Goal: Task Accomplishment & Management: Use online tool/utility

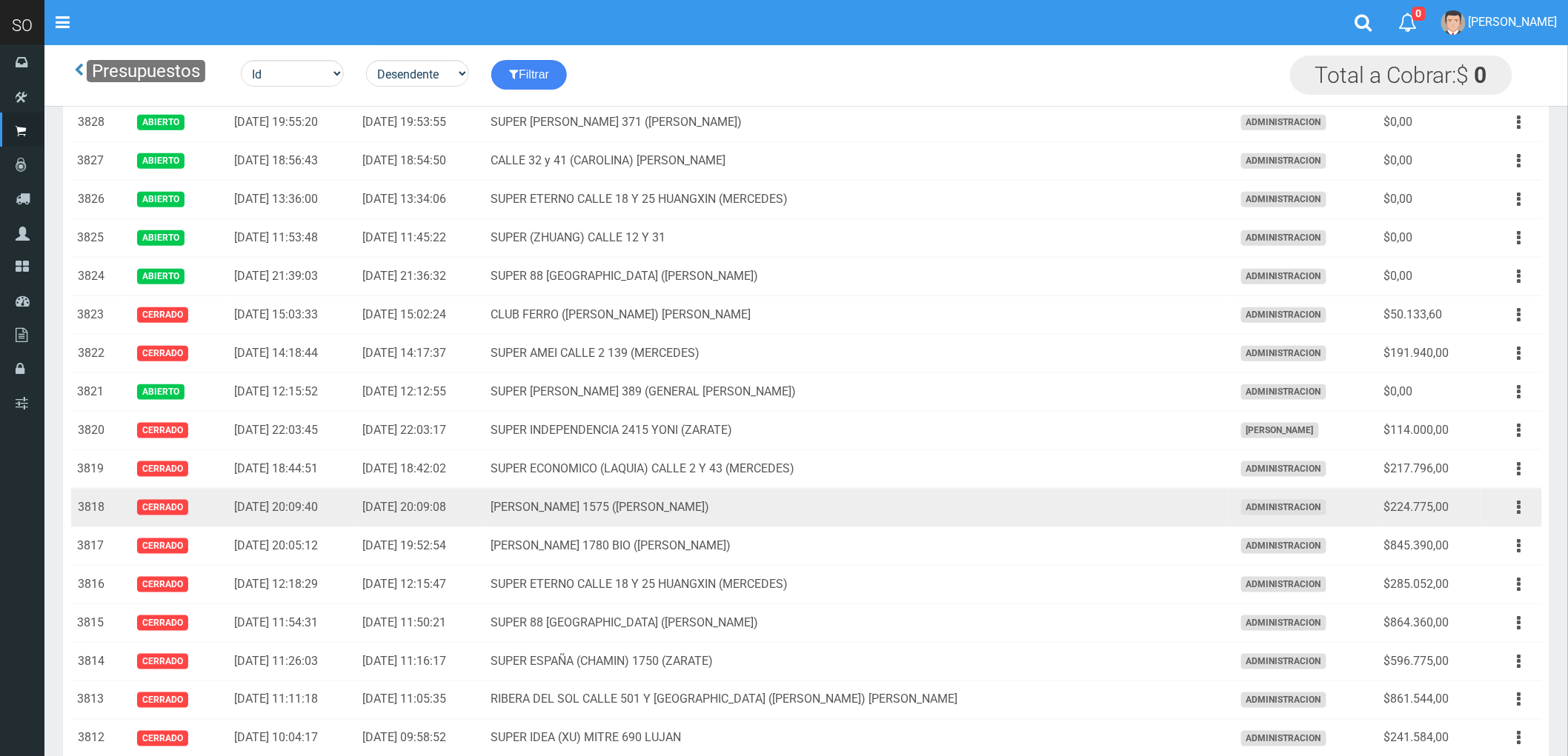
scroll to position [493, 0]
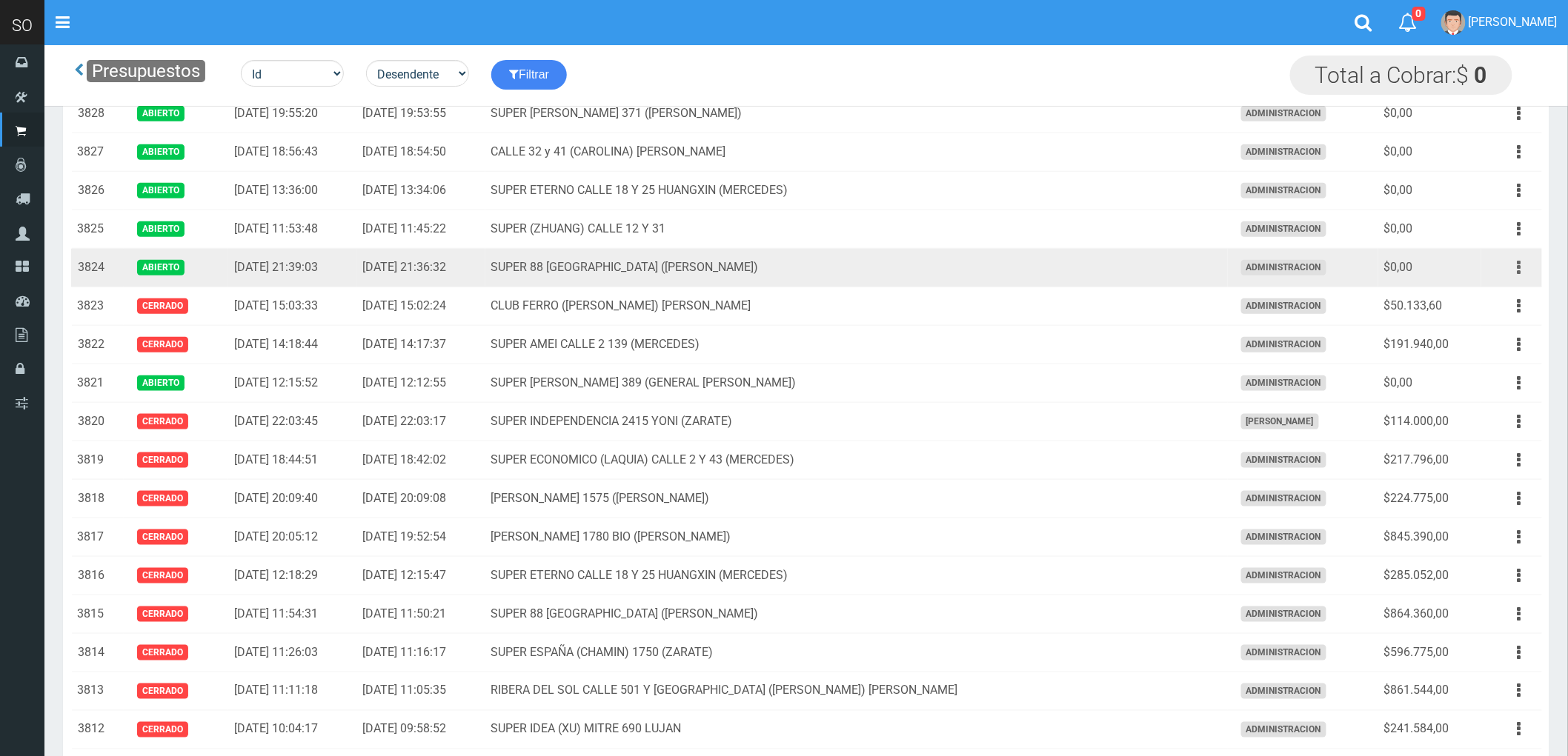
click at [1517, 267] on icon "button" at bounding box center [1519, 267] width 3 height 26
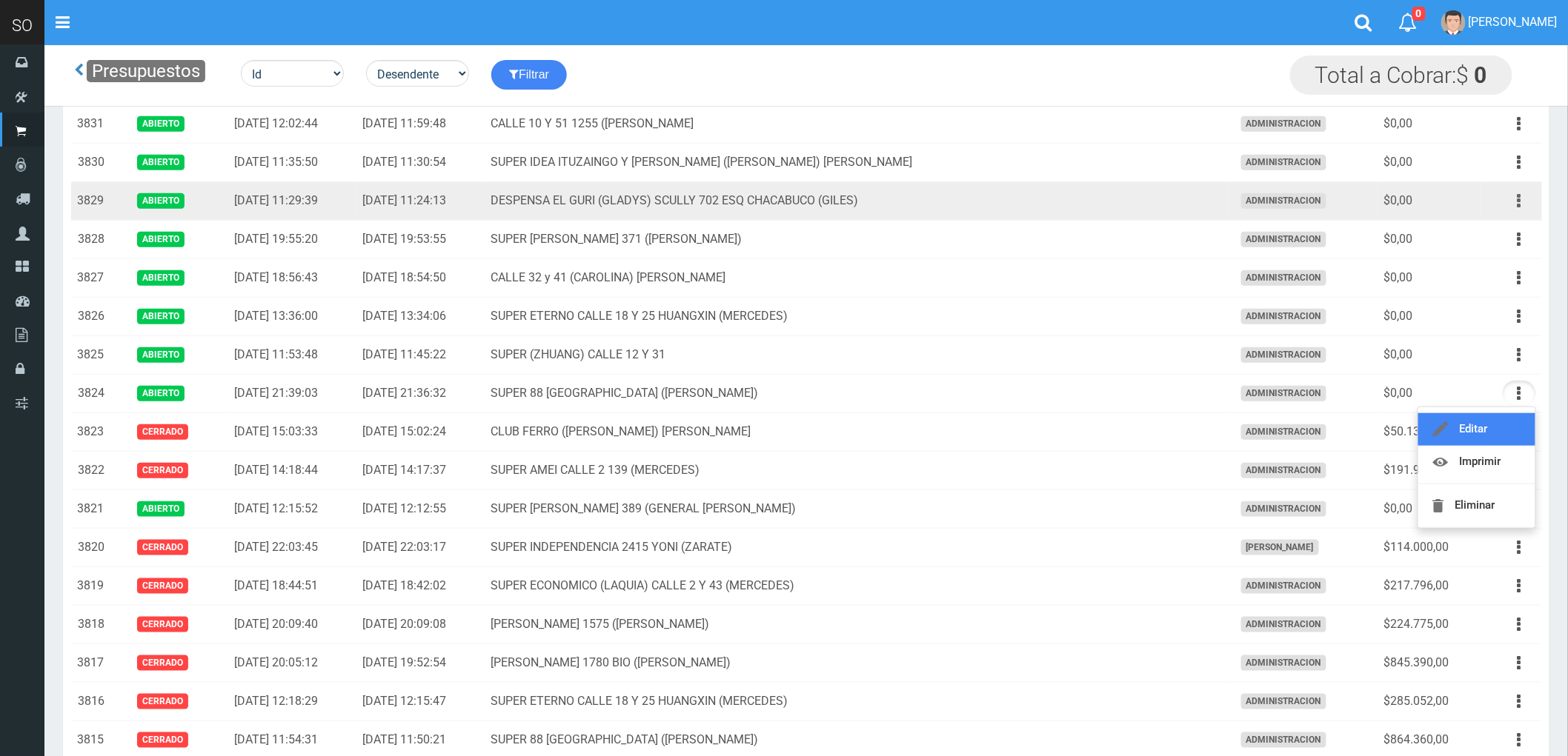
scroll to position [329, 0]
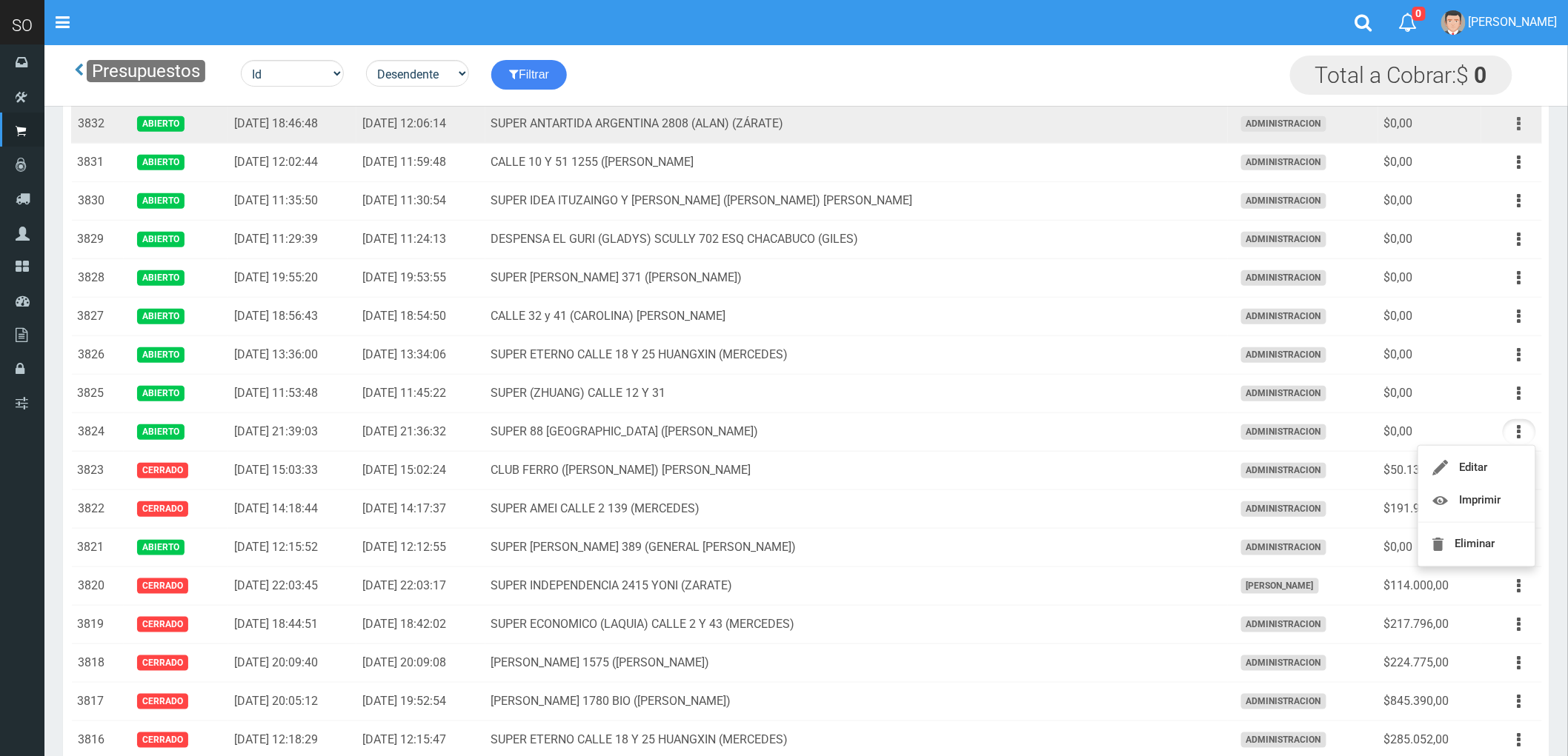
click at [1519, 126] on icon "button" at bounding box center [1519, 124] width 3 height 26
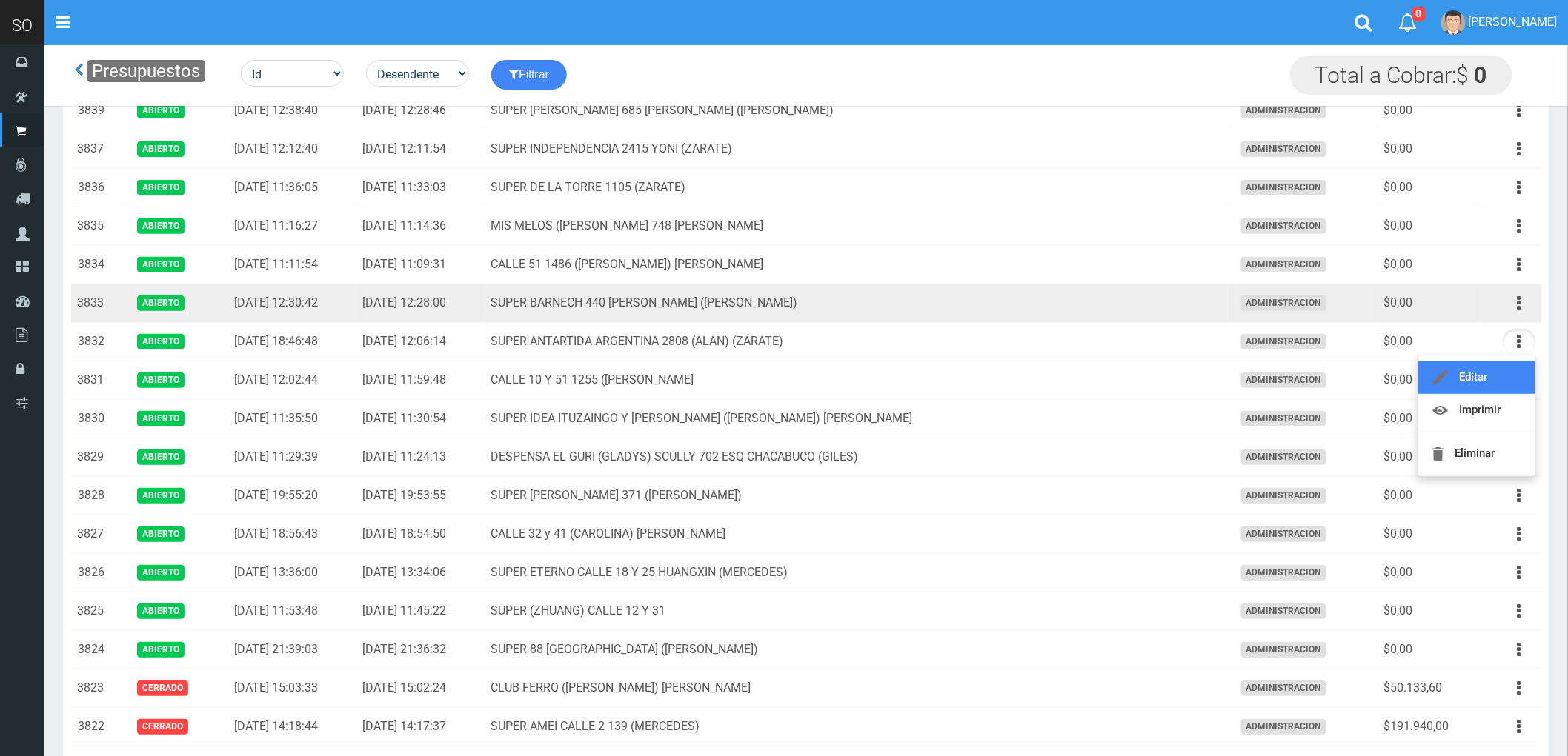
scroll to position [82, 0]
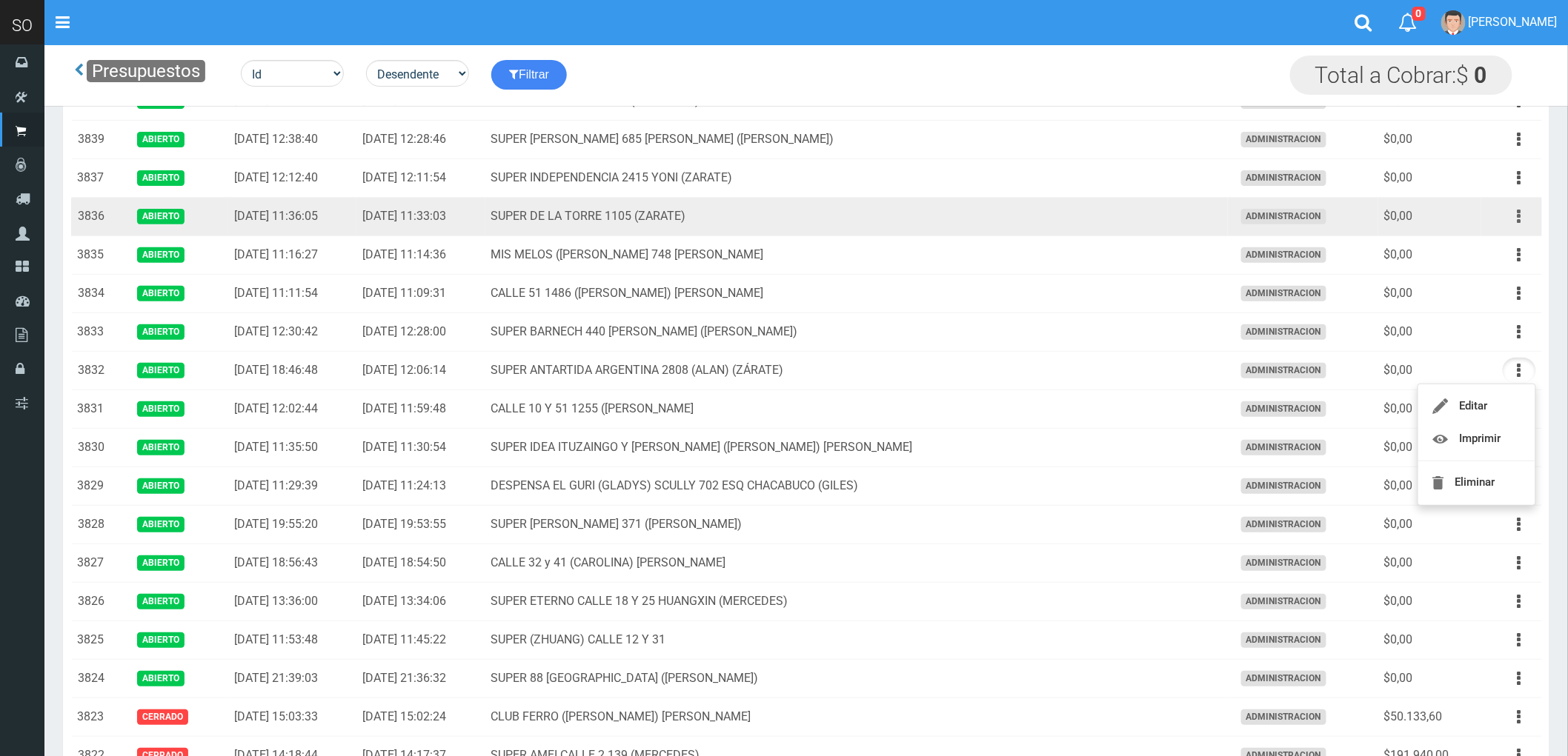
click at [1521, 215] on icon "button" at bounding box center [1519, 216] width 3 height 26
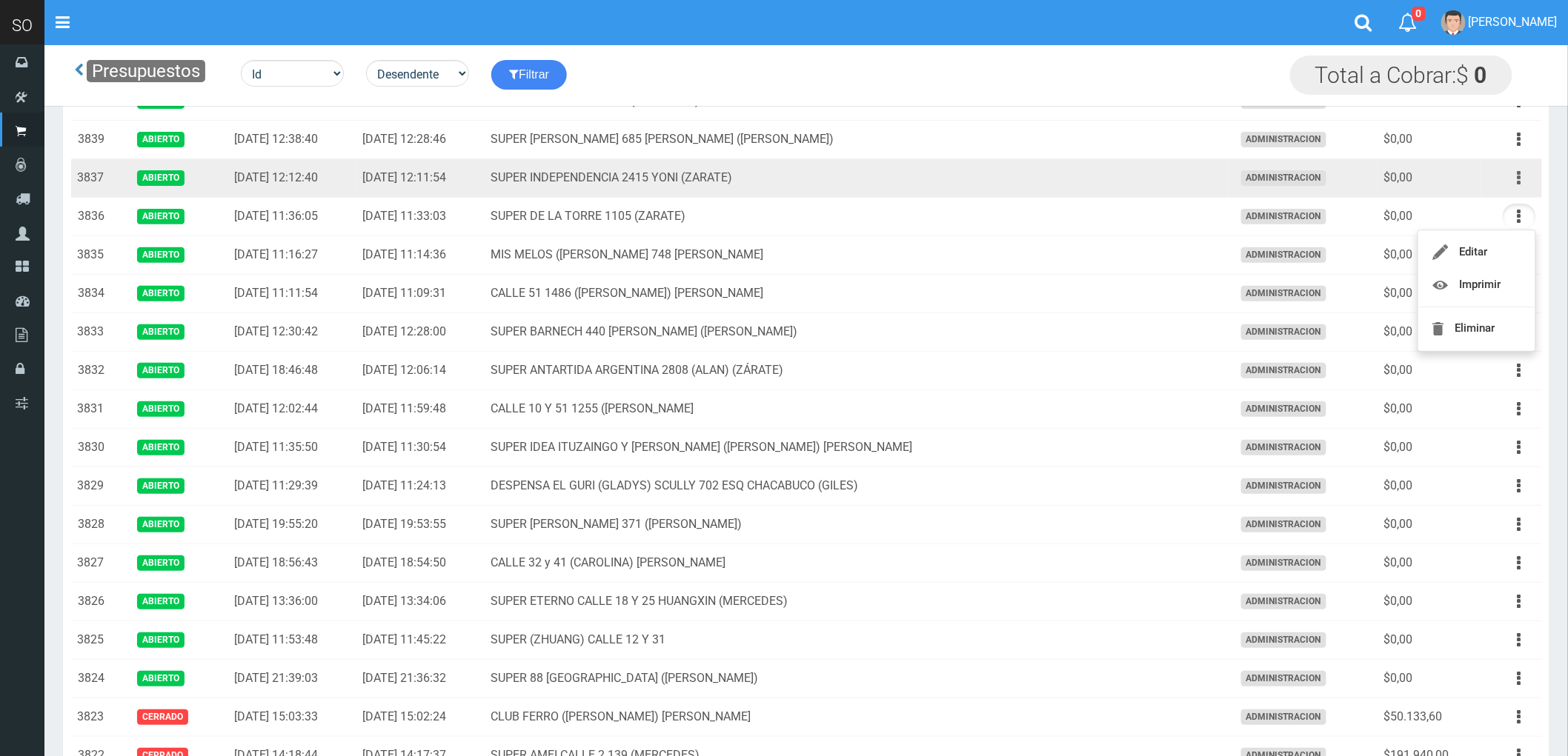
click at [1519, 179] on icon "button" at bounding box center [1519, 177] width 3 height 26
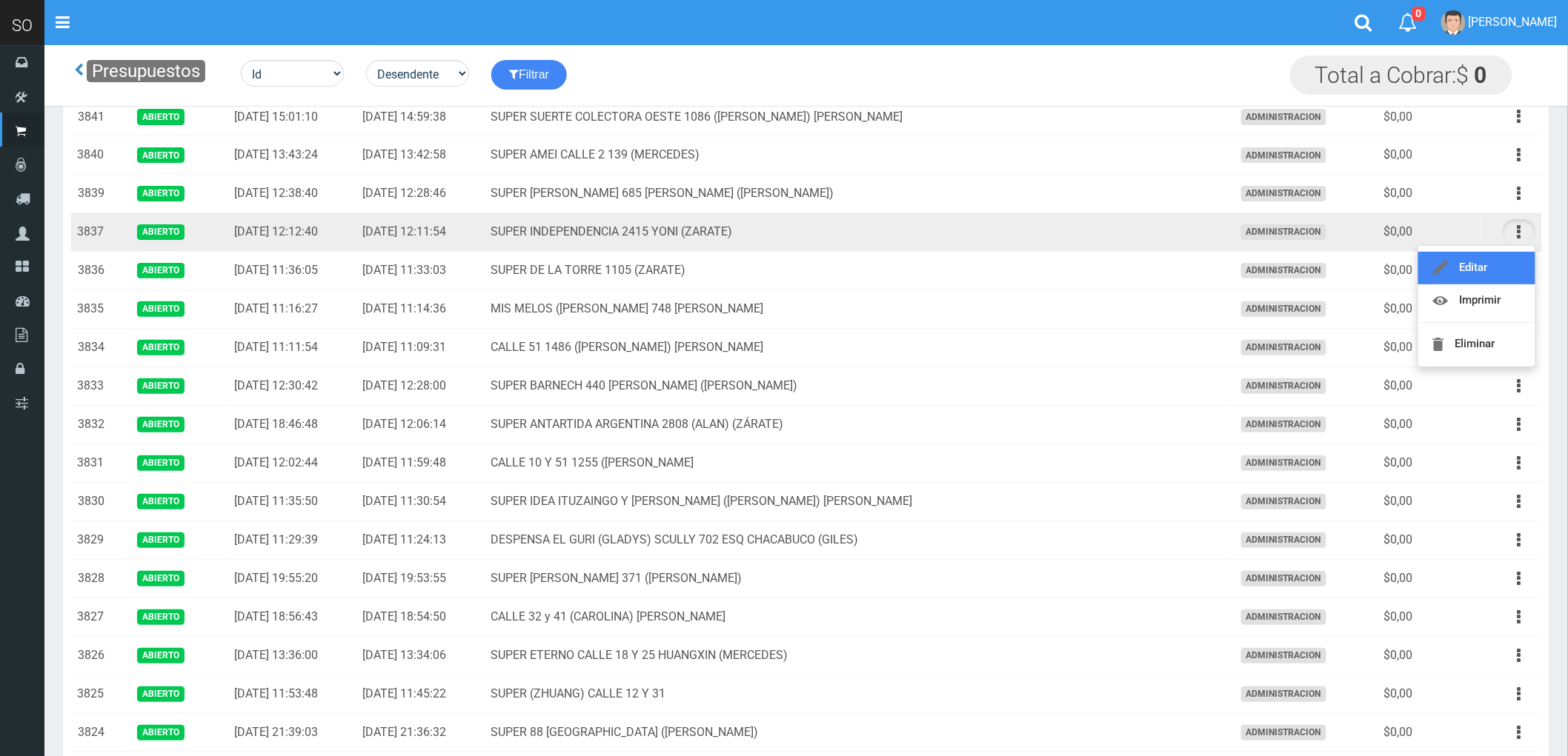
scroll to position [0, 0]
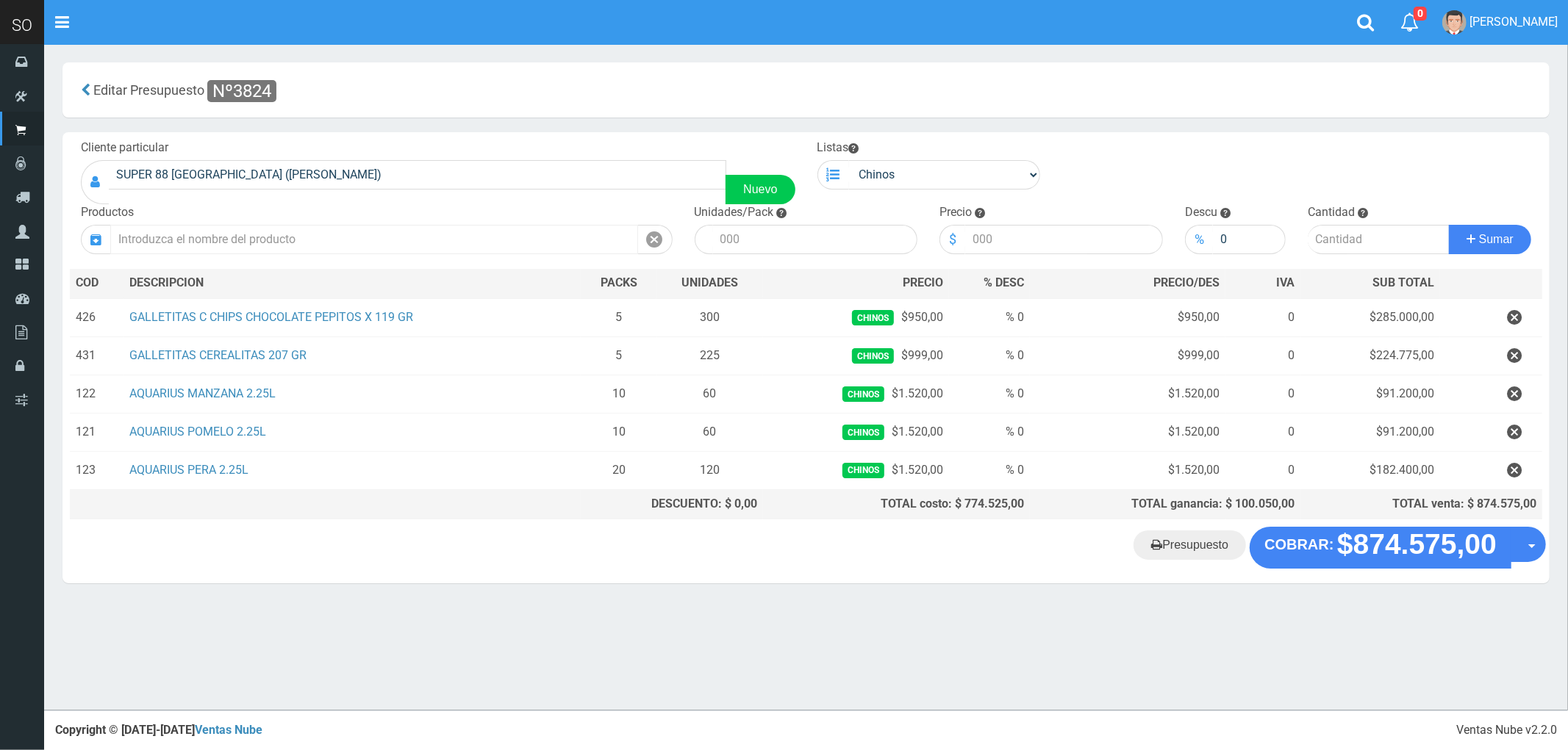
click at [219, 241] on input "text" at bounding box center [374, 239] width 528 height 29
type input "p"
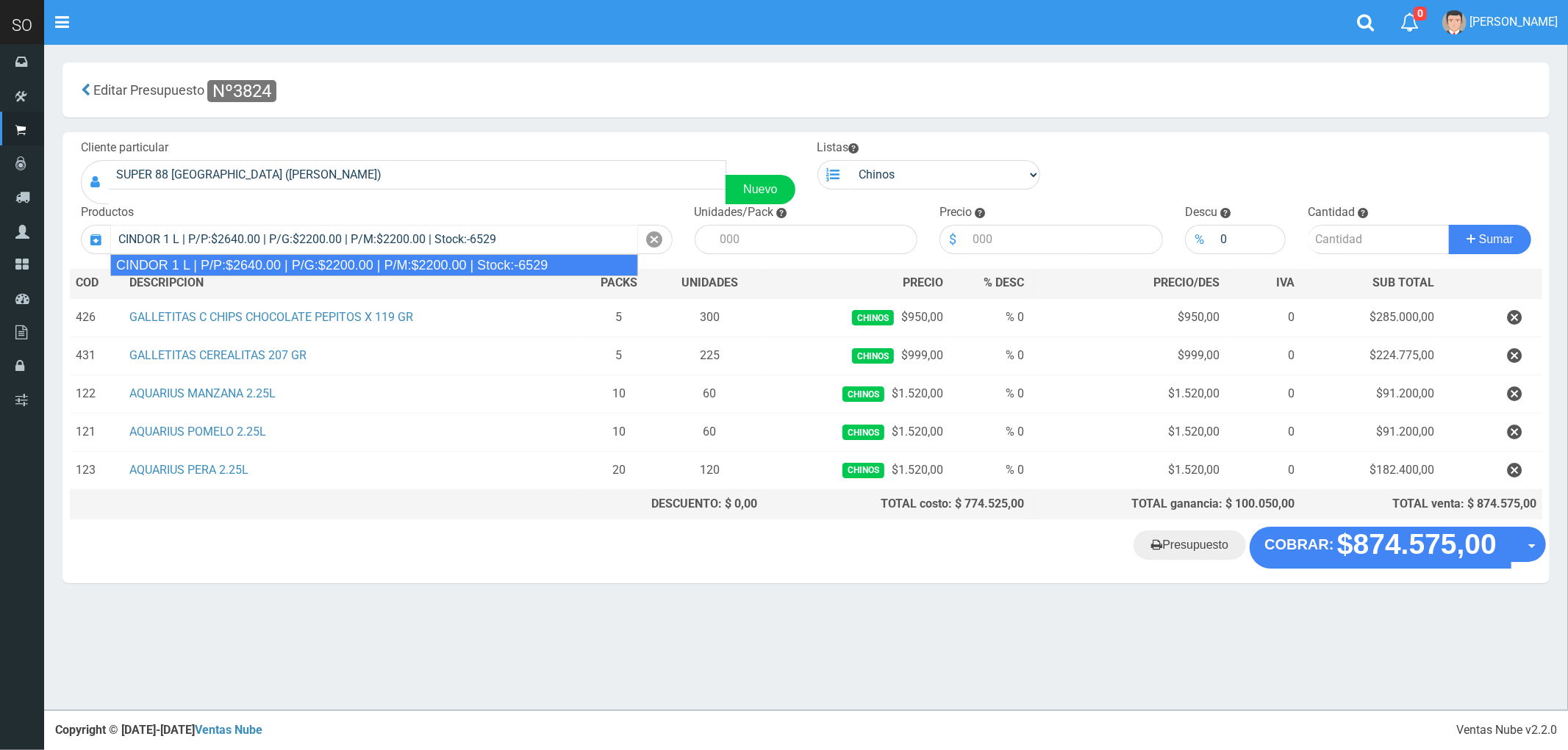
type input "CINDOR 1 L | P/P:$2640.00 | P/G:$2200.00 | P/M:$2200.00 | Stock:-6529"
type input "12"
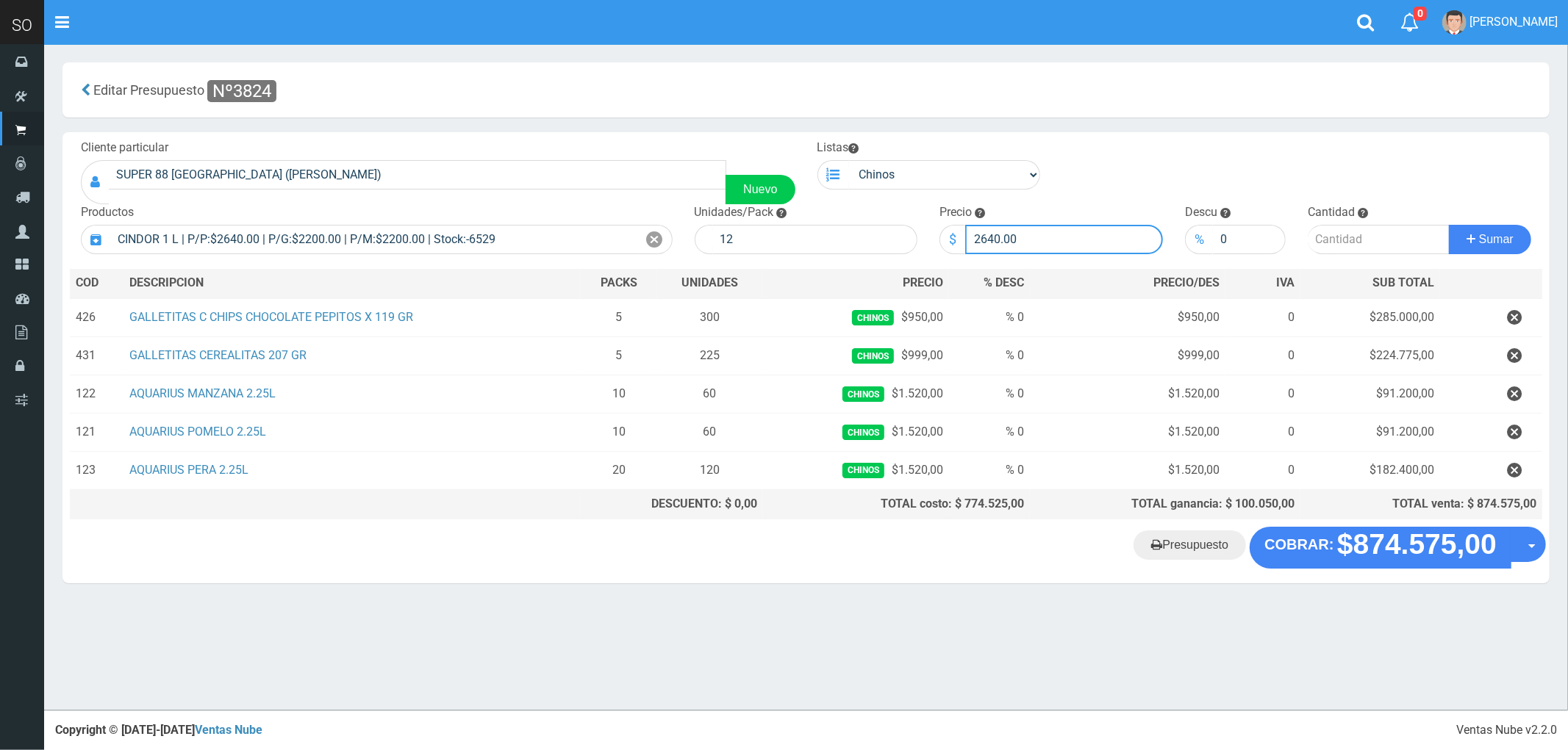
drag, startPoint x: 1034, startPoint y: 237, endPoint x: 927, endPoint y: 229, distance: 107.3
click at [927, 140] on form "Cliente particular SUPER 88 CALLE 32 2800 SOFIA (ZARATE) Nuevo Listas Chinos . ." at bounding box center [806, 140] width 1472 height 0
type input "2420"
click at [1327, 232] on input "number" at bounding box center [1378, 239] width 142 height 29
type input "5"
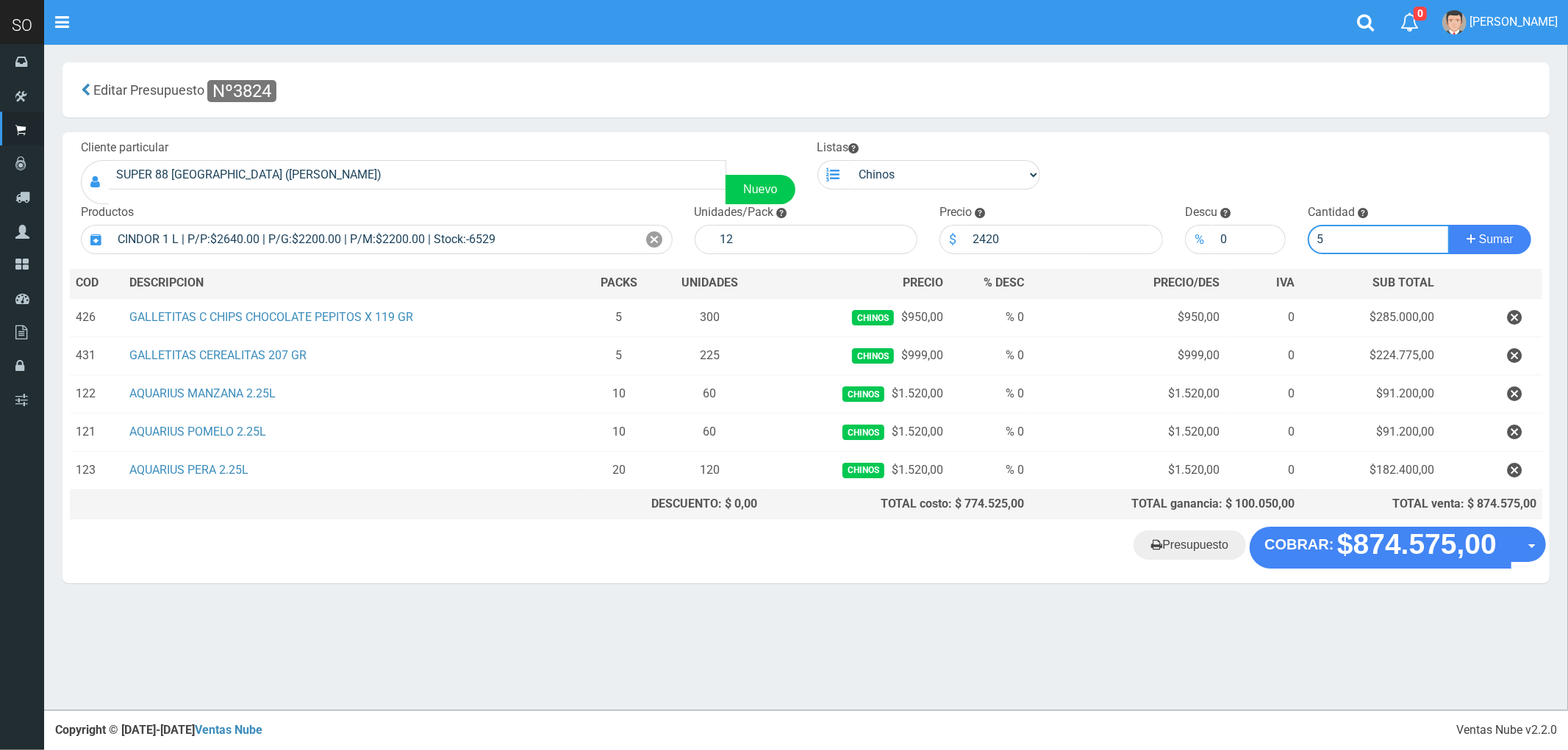
click at [1448, 225] on button "Sumar" at bounding box center [1489, 239] width 82 height 29
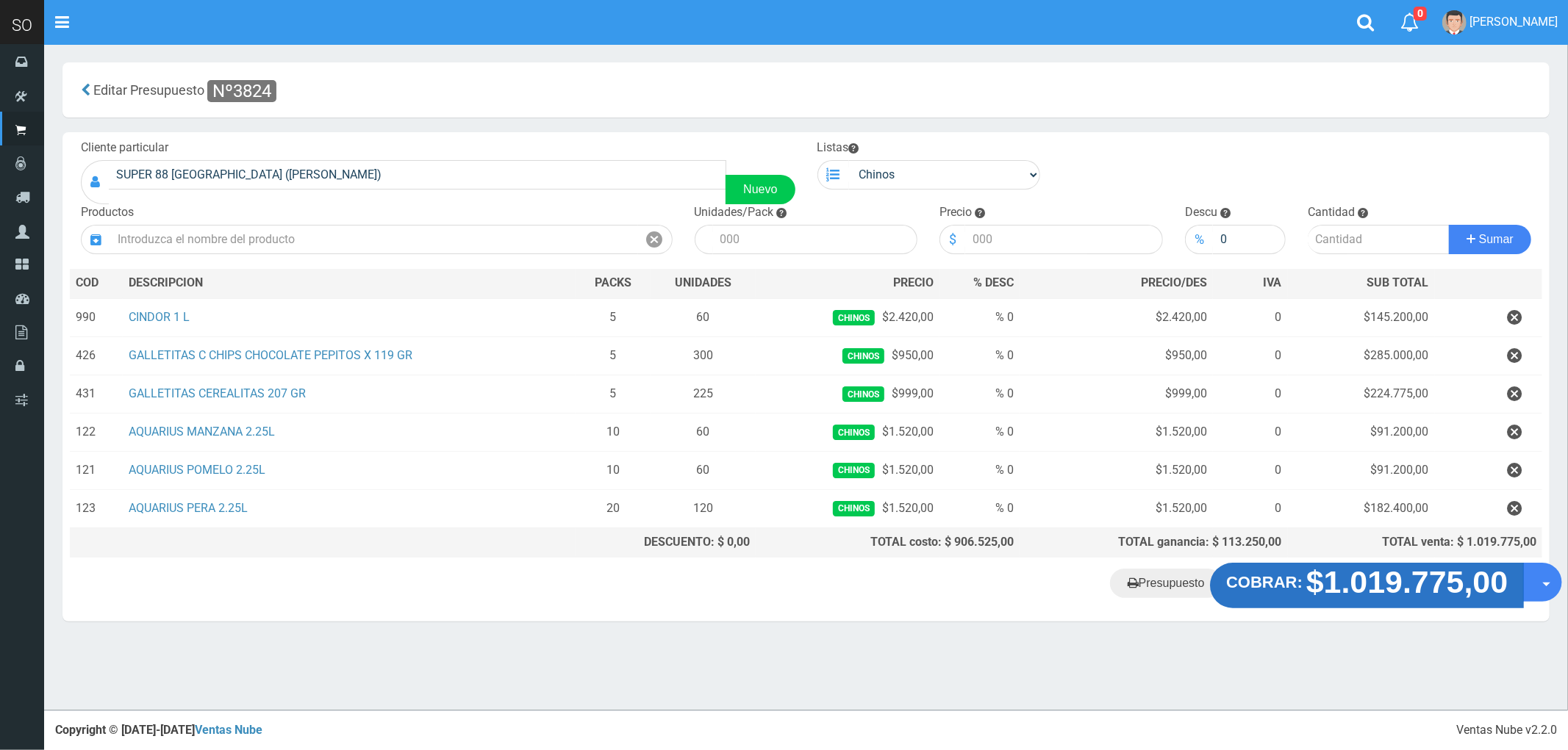
click at [1408, 595] on strong "$1.019.775,00" at bounding box center [1407, 582] width 201 height 35
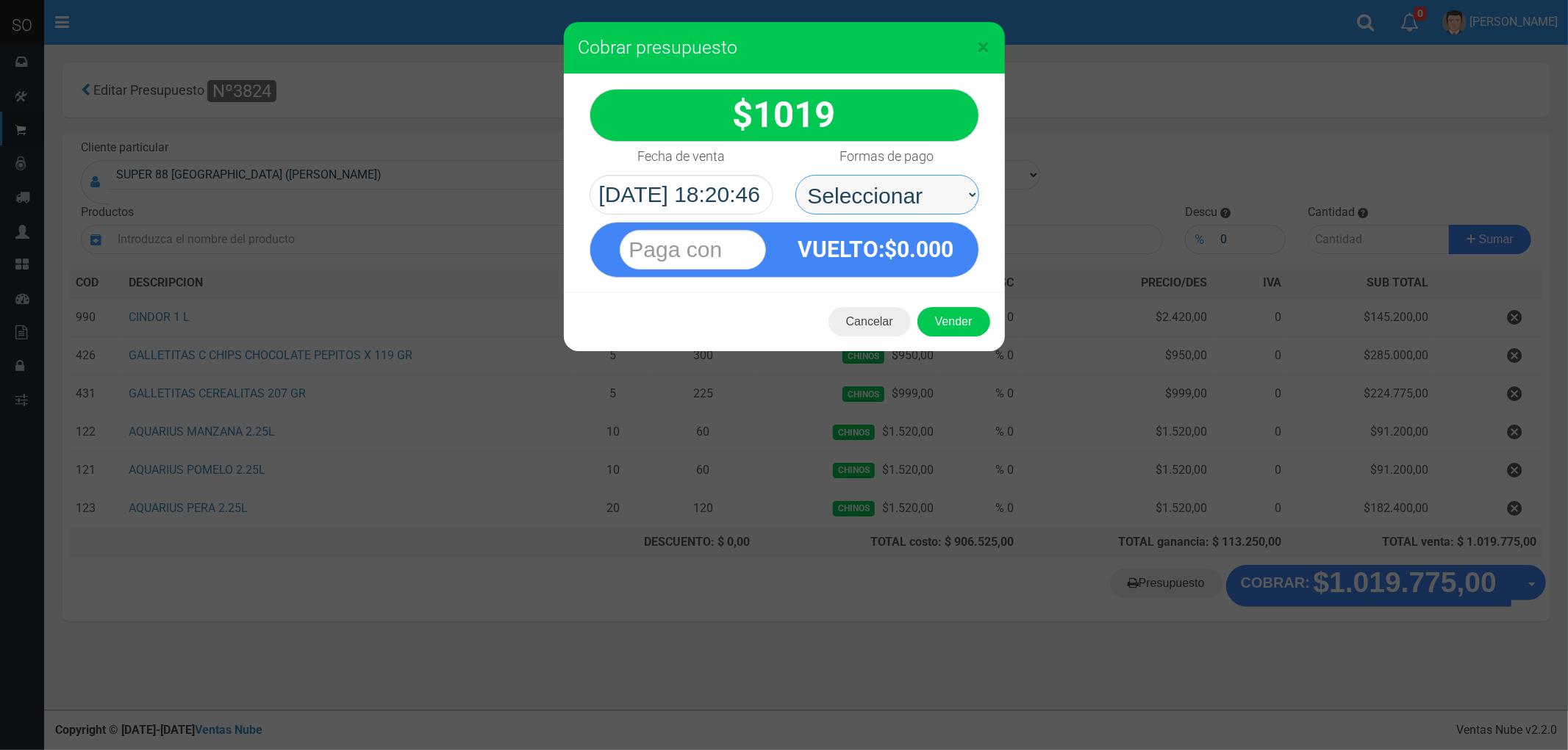
drag, startPoint x: 851, startPoint y: 194, endPoint x: 855, endPoint y: 209, distance: 15.5
click at [851, 194] on select "Seleccionar Efectivo Tarjeta de Crédito Depósito Débito" at bounding box center [887, 195] width 184 height 40
select select "Efectivo"
click at [795, 175] on select "Seleccionar Efectivo Tarjeta de Crédito Depósito Débito" at bounding box center [887, 195] width 184 height 40
click at [966, 329] on button "Vender" at bounding box center [954, 321] width 73 height 29
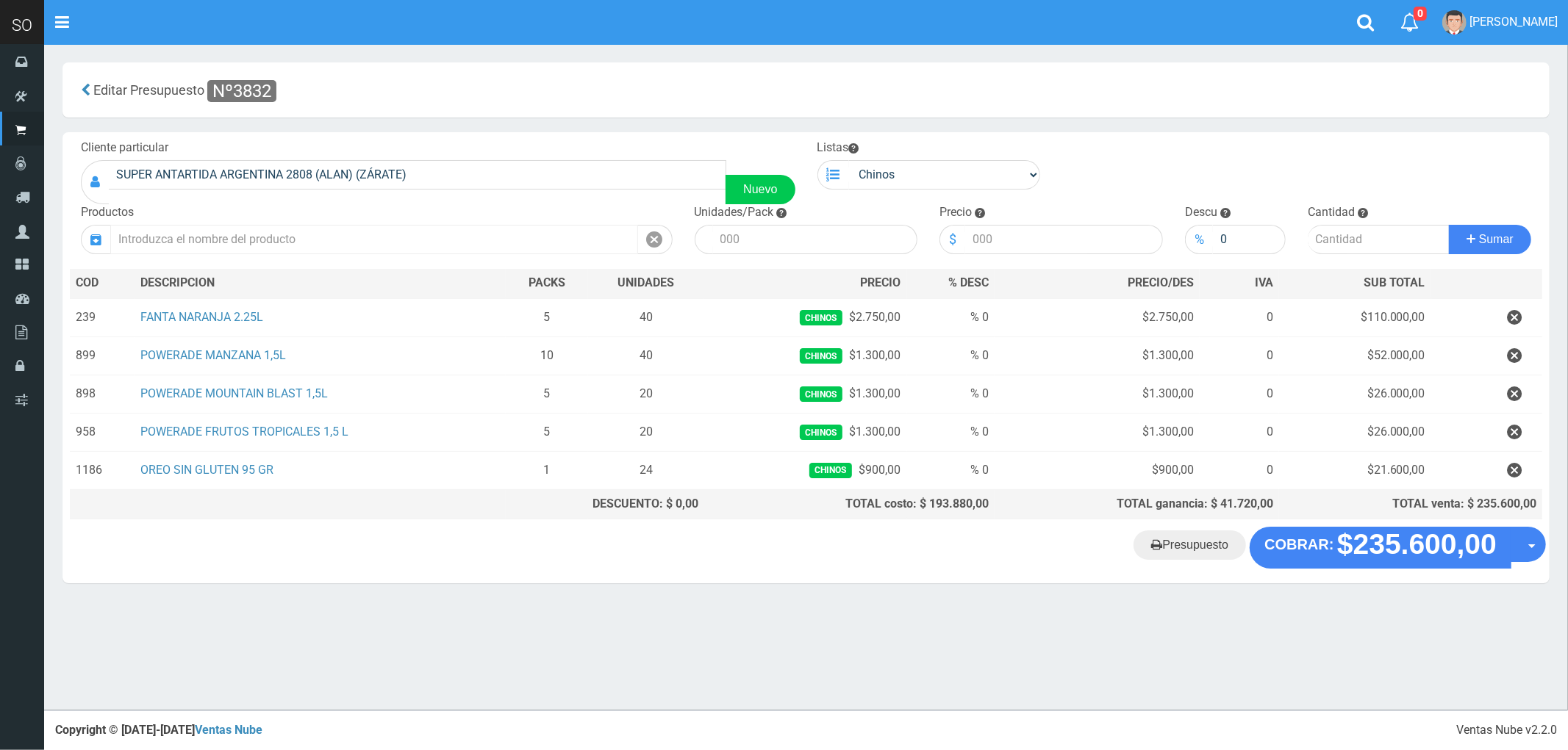
click at [173, 245] on input "text" at bounding box center [374, 239] width 528 height 29
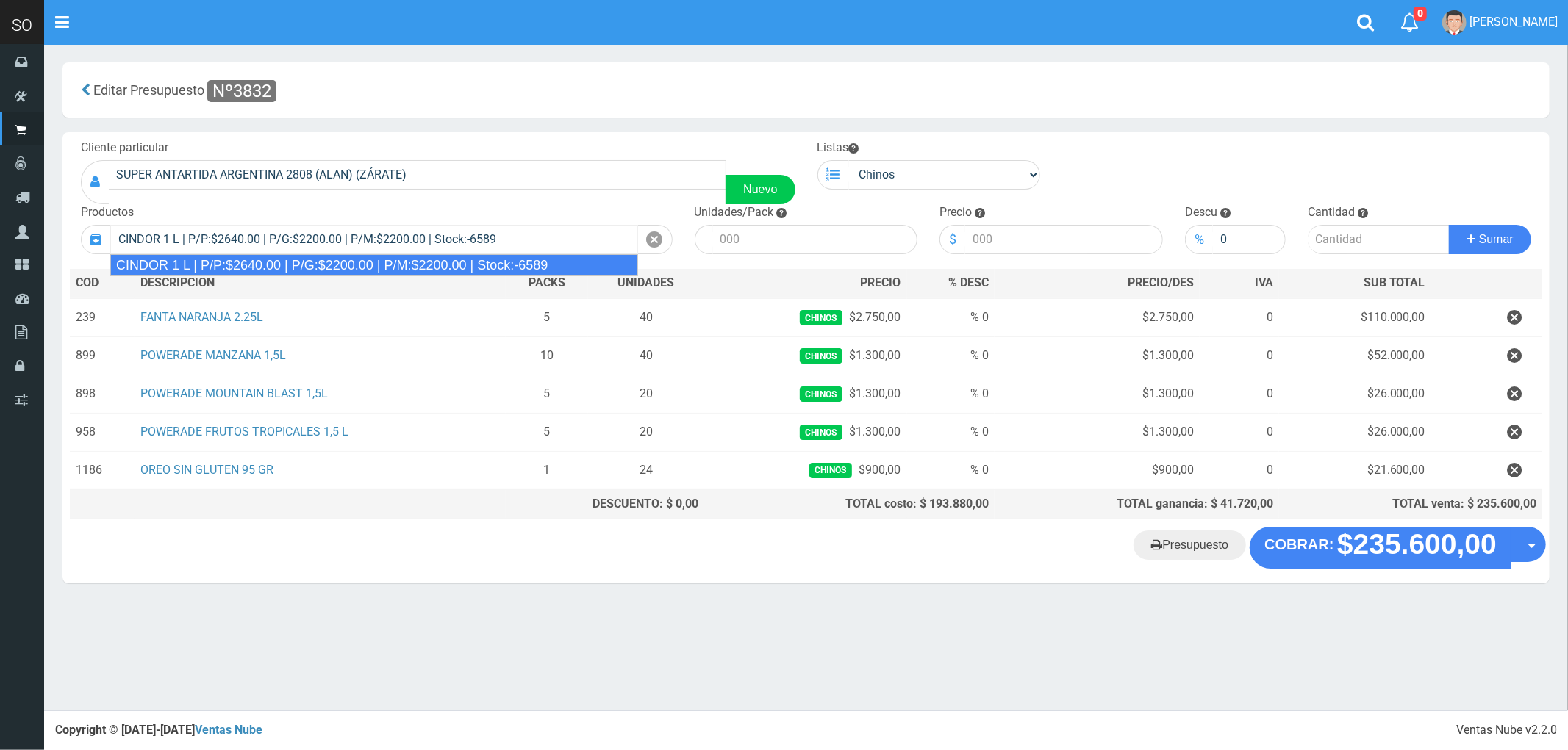
type input "CINDOR 1 L | P/P:$2640.00 | P/G:$2200.00 | P/M:$2200.00 | Stock:-6589"
type input "12"
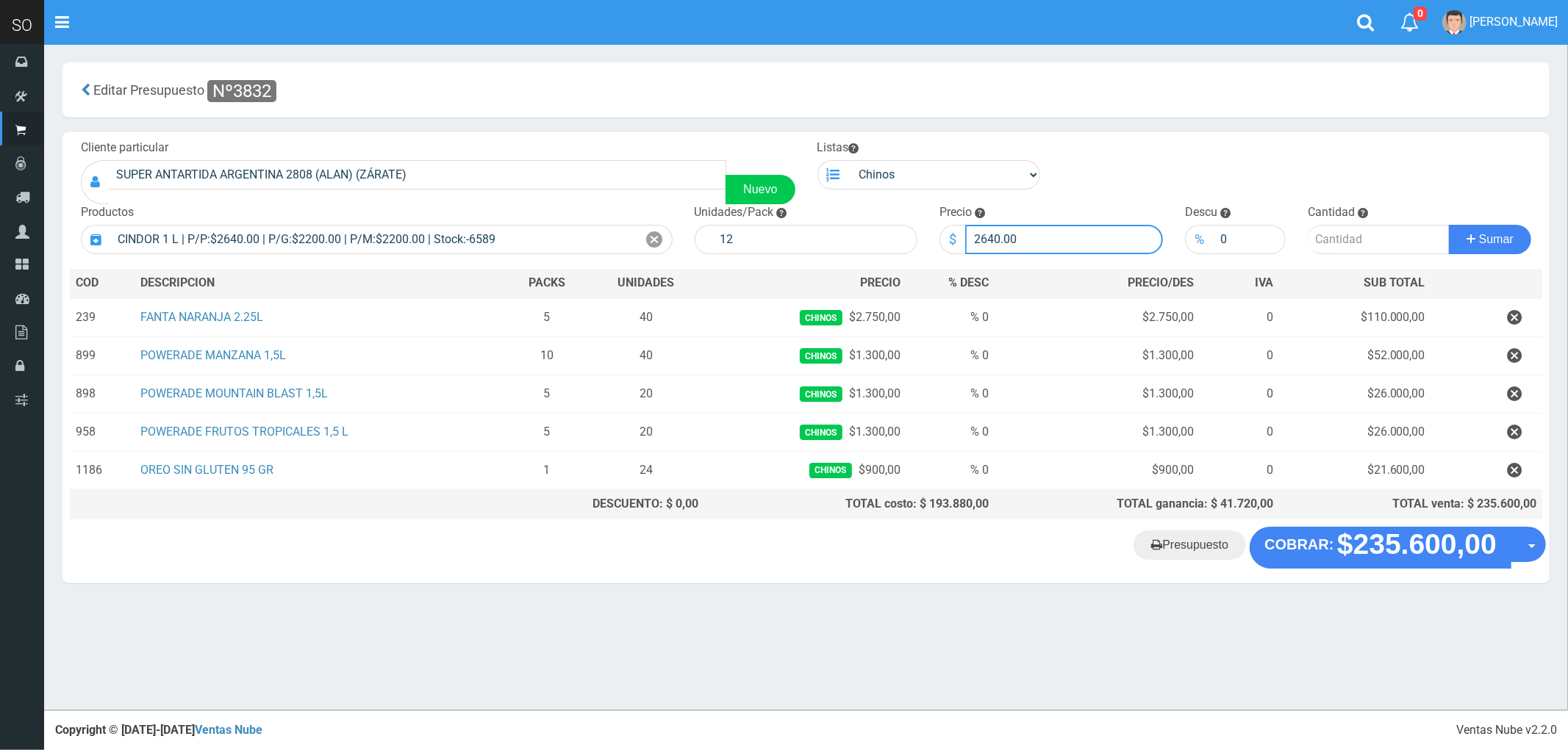
drag, startPoint x: 1029, startPoint y: 238, endPoint x: 927, endPoint y: 235, distance: 102.0
click at [927, 140] on form "Cliente particular SUPER ANTARTIDA ARGENTINA 2808 (ALAN) (ZÁRATE) Nuevo Listas …" at bounding box center [806, 140] width 1472 height 0
type input "2500"
click at [1358, 226] on input "number" at bounding box center [1378, 239] width 142 height 29
type input "1"
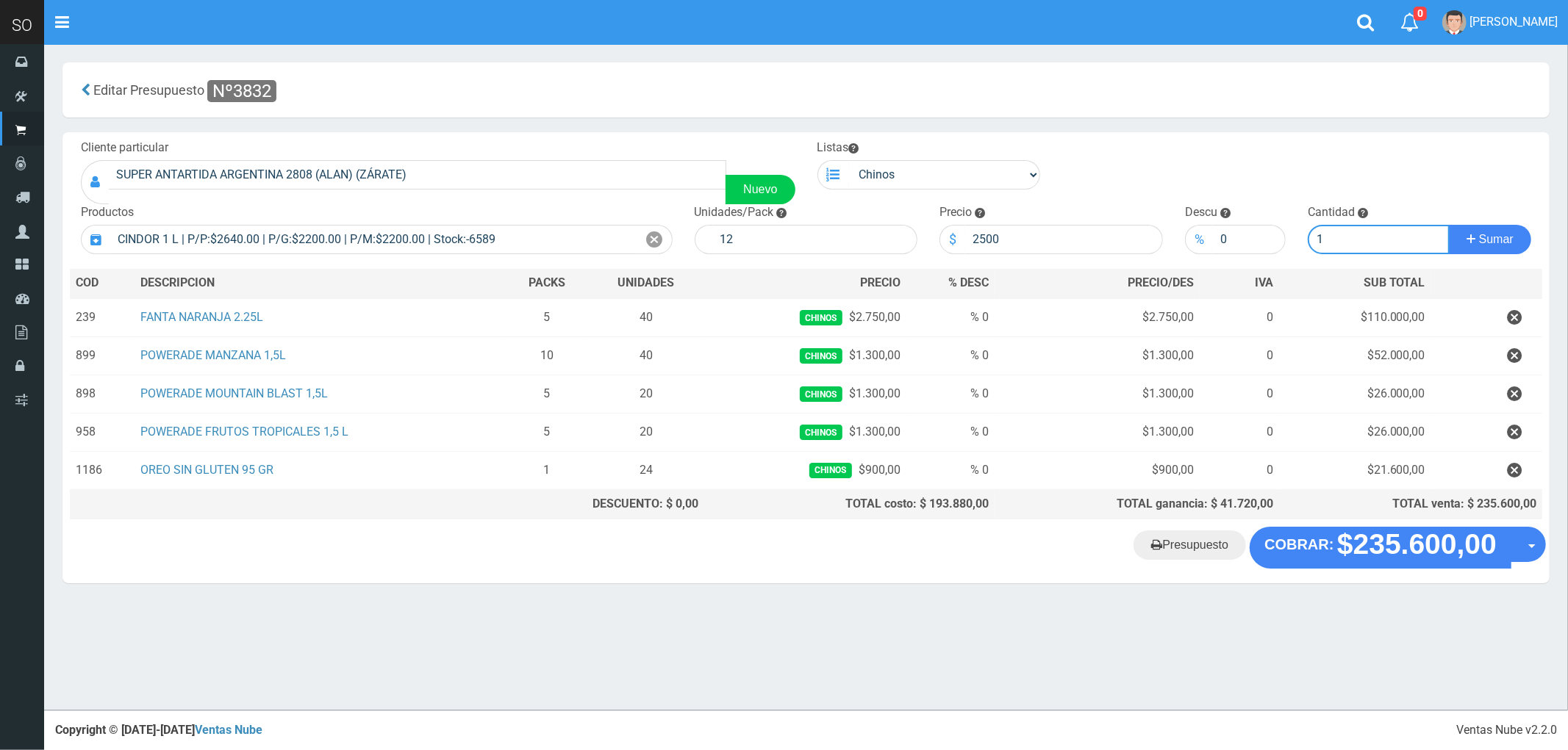
click at [1448, 225] on button "Sumar" at bounding box center [1489, 239] width 82 height 29
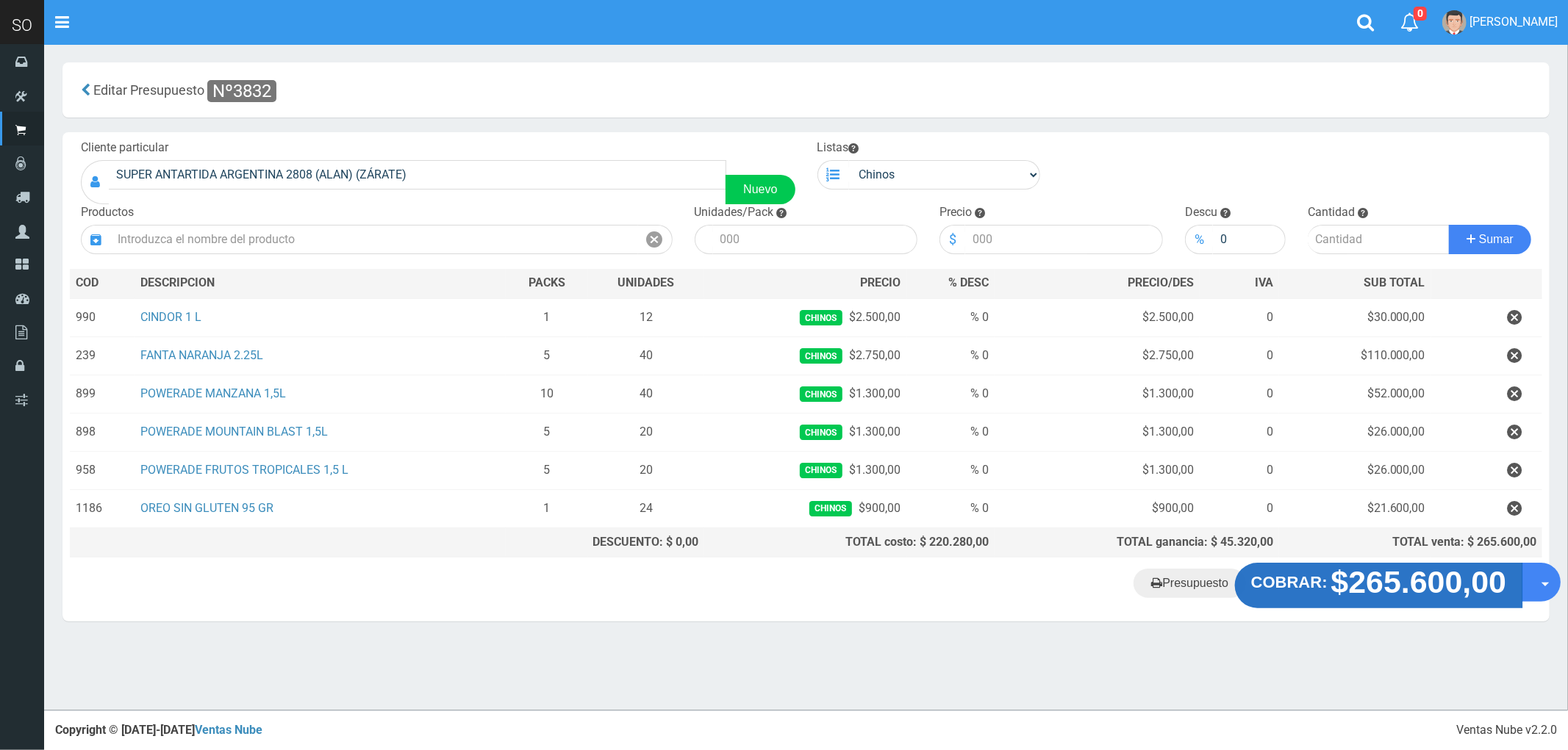
click at [1375, 592] on strong "$265.600,00" at bounding box center [1418, 582] width 175 height 35
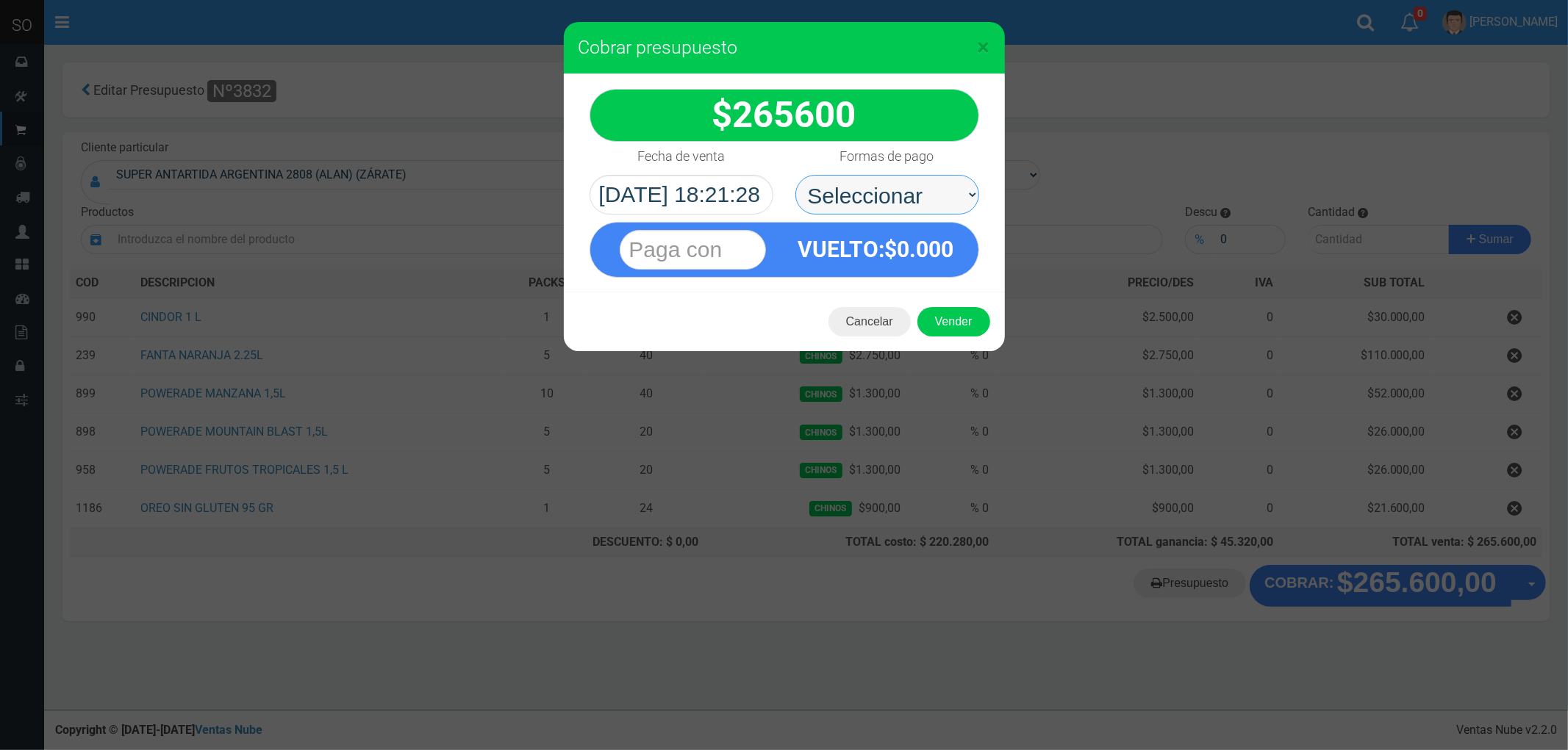
drag, startPoint x: 828, startPoint y: 195, endPoint x: 827, endPoint y: 211, distance: 16.0
click at [828, 195] on select "Seleccionar Efectivo Tarjeta de Crédito Depósito Débito" at bounding box center [887, 195] width 184 height 40
select select "Efectivo"
click at [795, 175] on select "Seleccionar Efectivo Tarjeta de Crédito Depósito Débito" at bounding box center [887, 195] width 184 height 40
click at [936, 310] on button "Vender" at bounding box center [954, 321] width 73 height 29
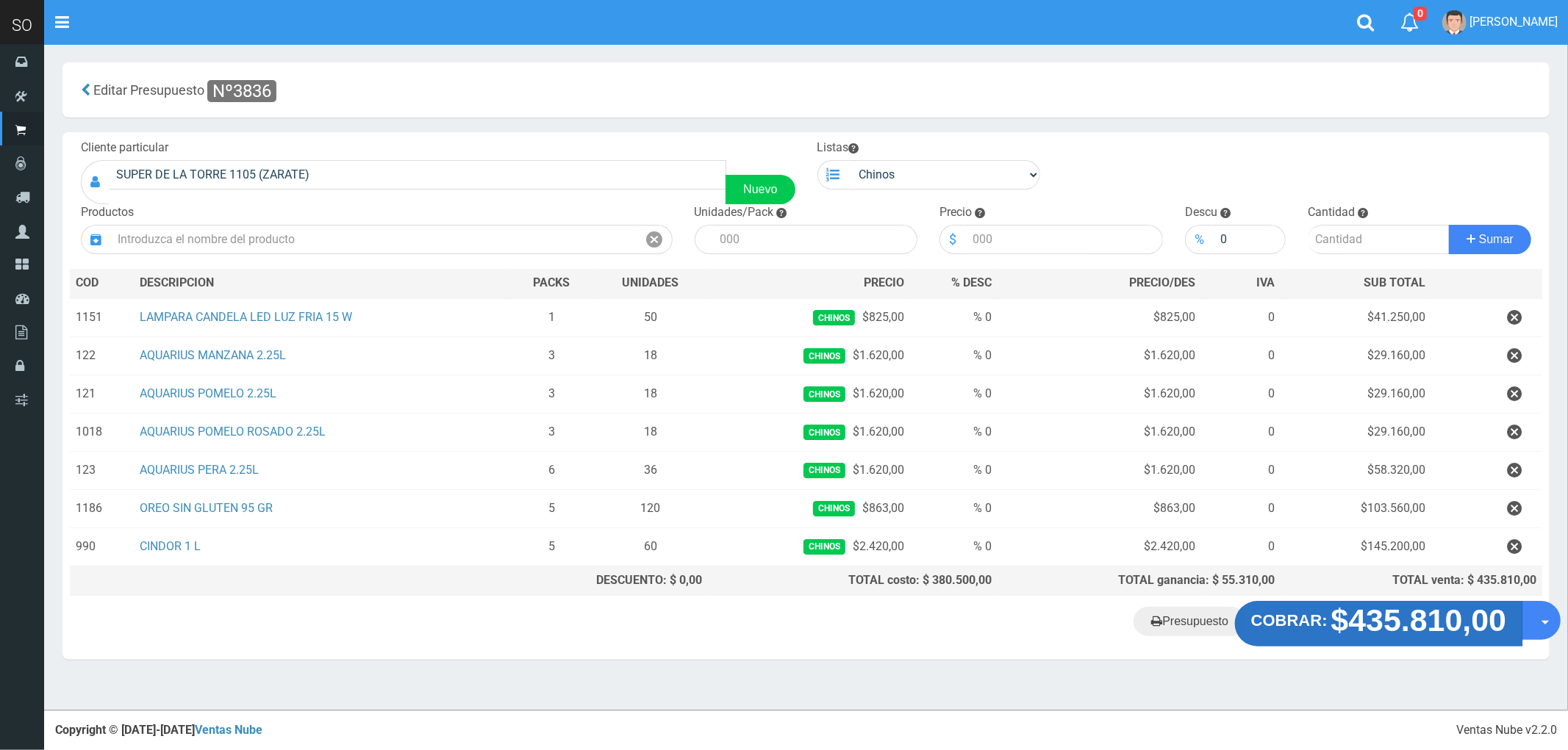
click at [1382, 622] on strong "$435.810,00" at bounding box center [1418, 620] width 175 height 35
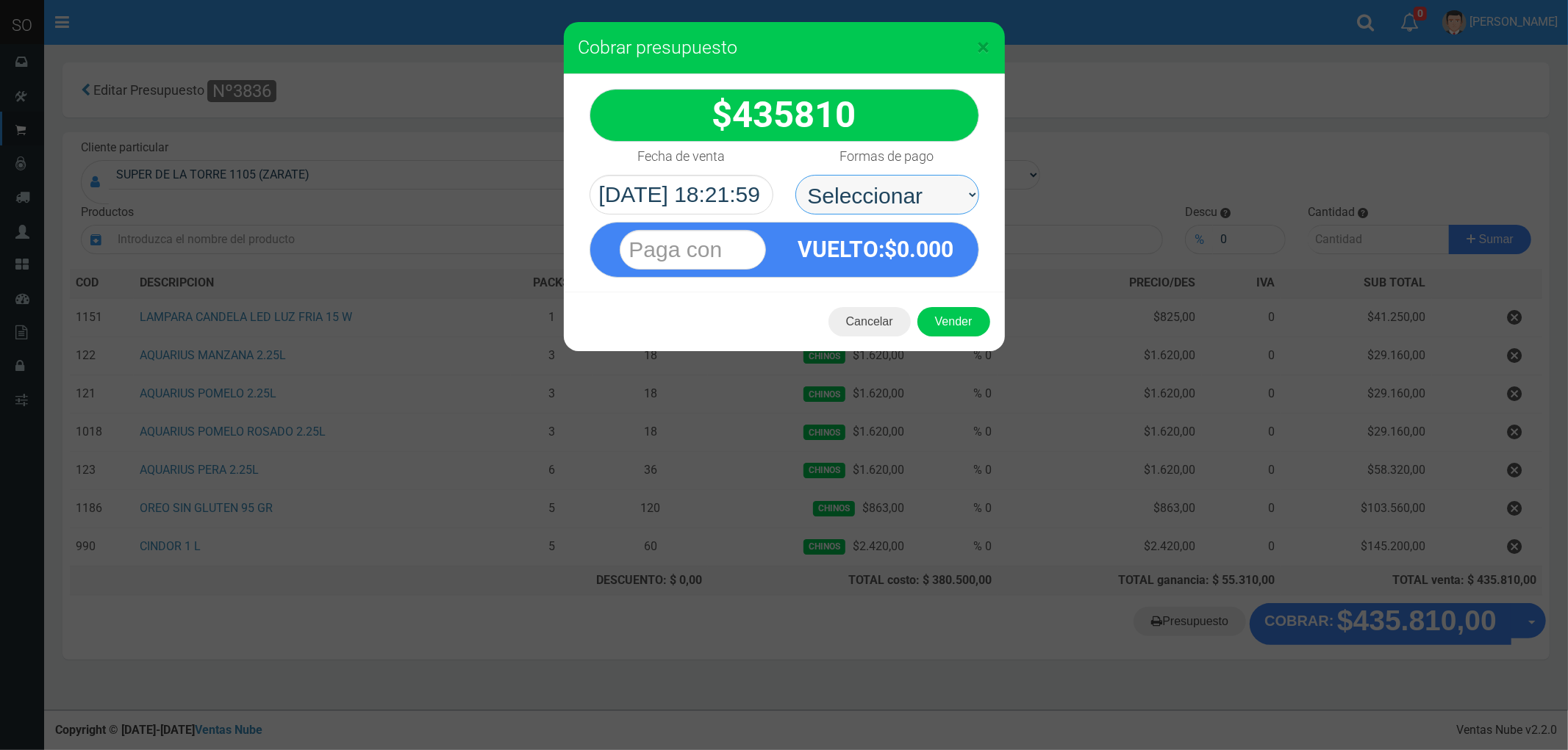
click at [868, 197] on select "Seleccionar Efectivo Tarjeta de Crédito Depósito Débito" at bounding box center [887, 195] width 184 height 40
select select "Efectivo"
click at [795, 175] on select "Seleccionar Efectivo Tarjeta de Crédito Depósito Débito" at bounding box center [887, 195] width 184 height 40
click at [963, 321] on button "Vender" at bounding box center [954, 321] width 73 height 29
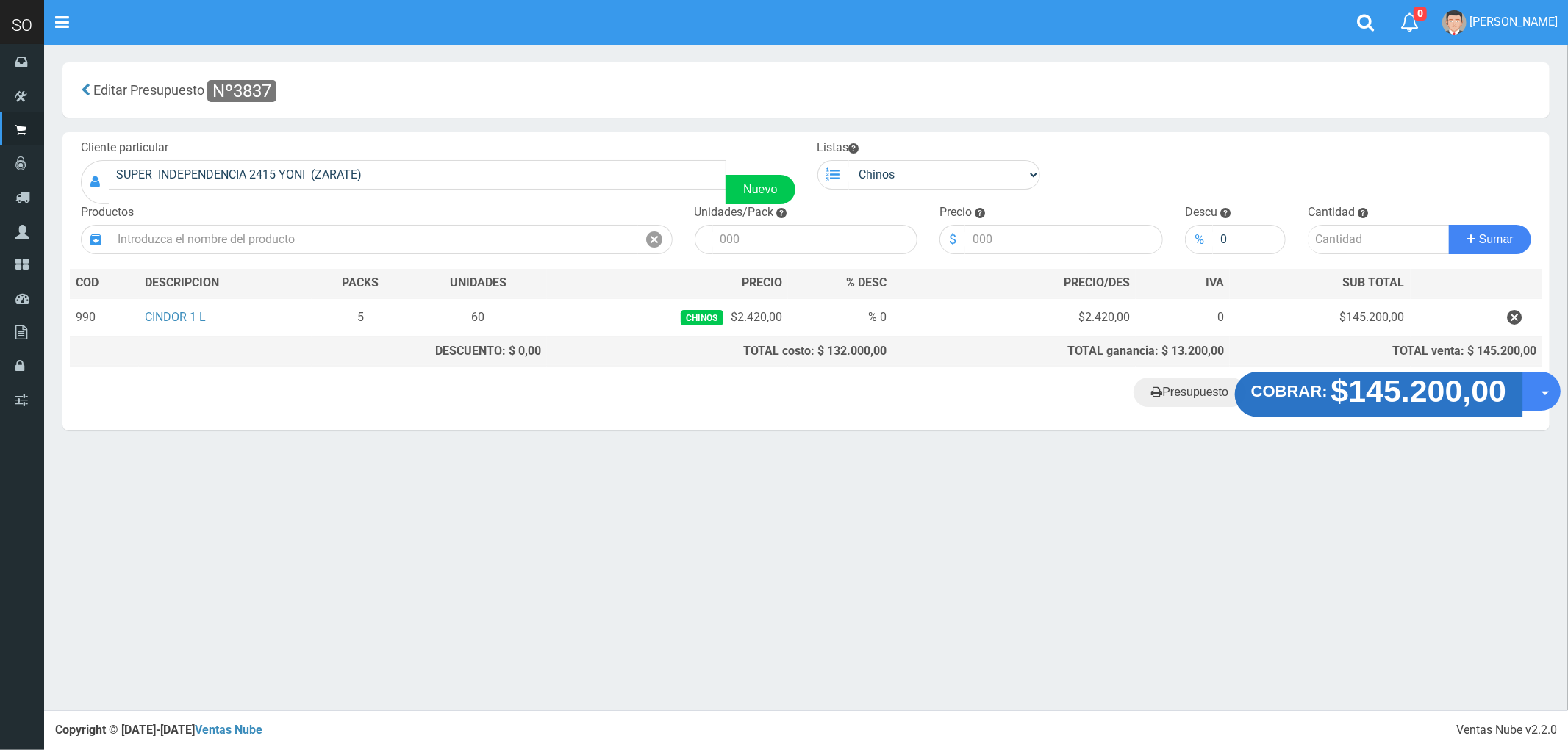
click at [1370, 388] on strong "$145.200,00" at bounding box center [1418, 391] width 175 height 35
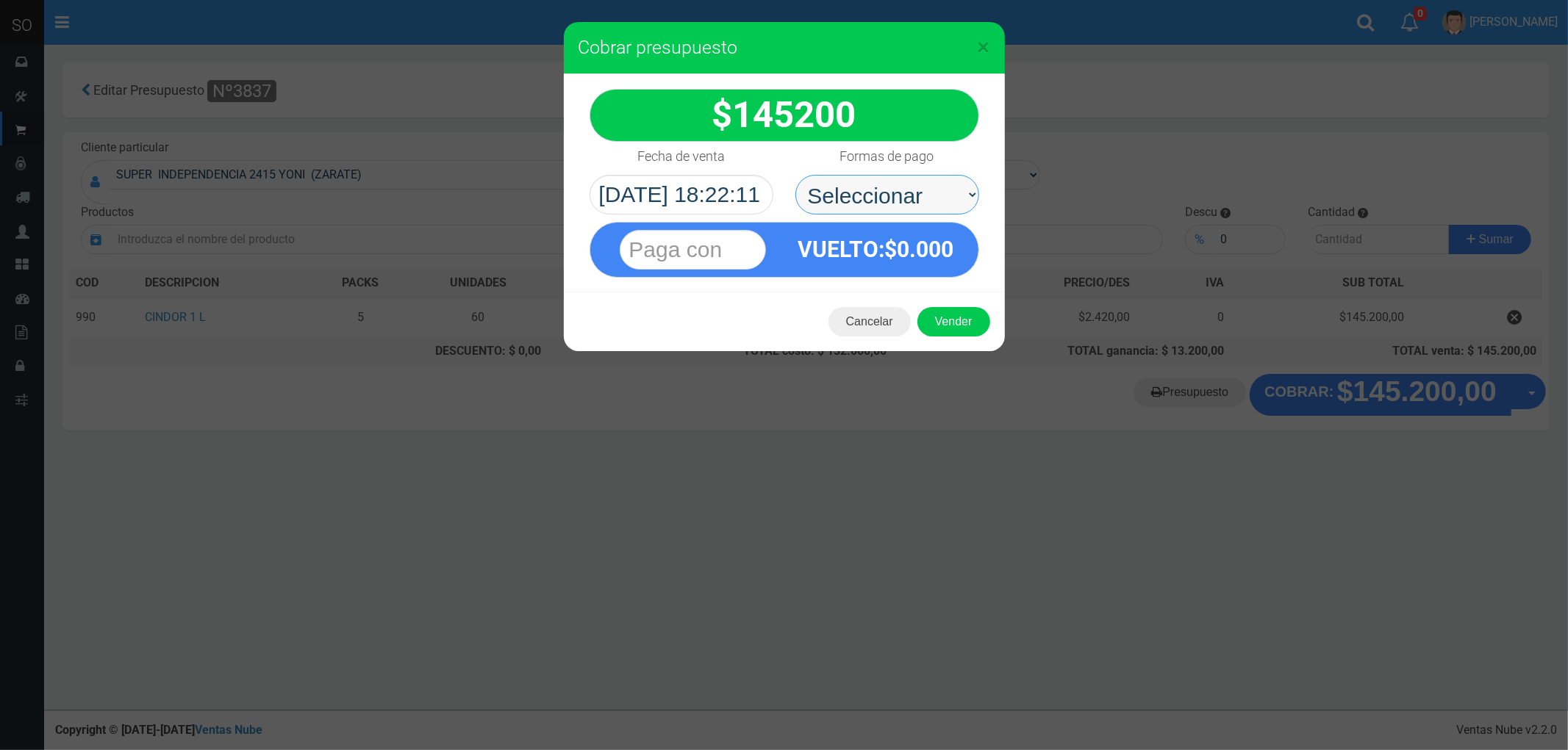
drag, startPoint x: 861, startPoint y: 194, endPoint x: 858, endPoint y: 204, distance: 10.4
click at [861, 194] on select "Seleccionar Efectivo Tarjeta de Crédito Depósito Débito" at bounding box center [887, 195] width 184 height 40
select select "Efectivo"
click at [795, 175] on select "Seleccionar Efectivo Tarjeta de Crédito Depósito Débito" at bounding box center [887, 195] width 184 height 40
click at [952, 324] on button "Vender" at bounding box center [954, 321] width 73 height 29
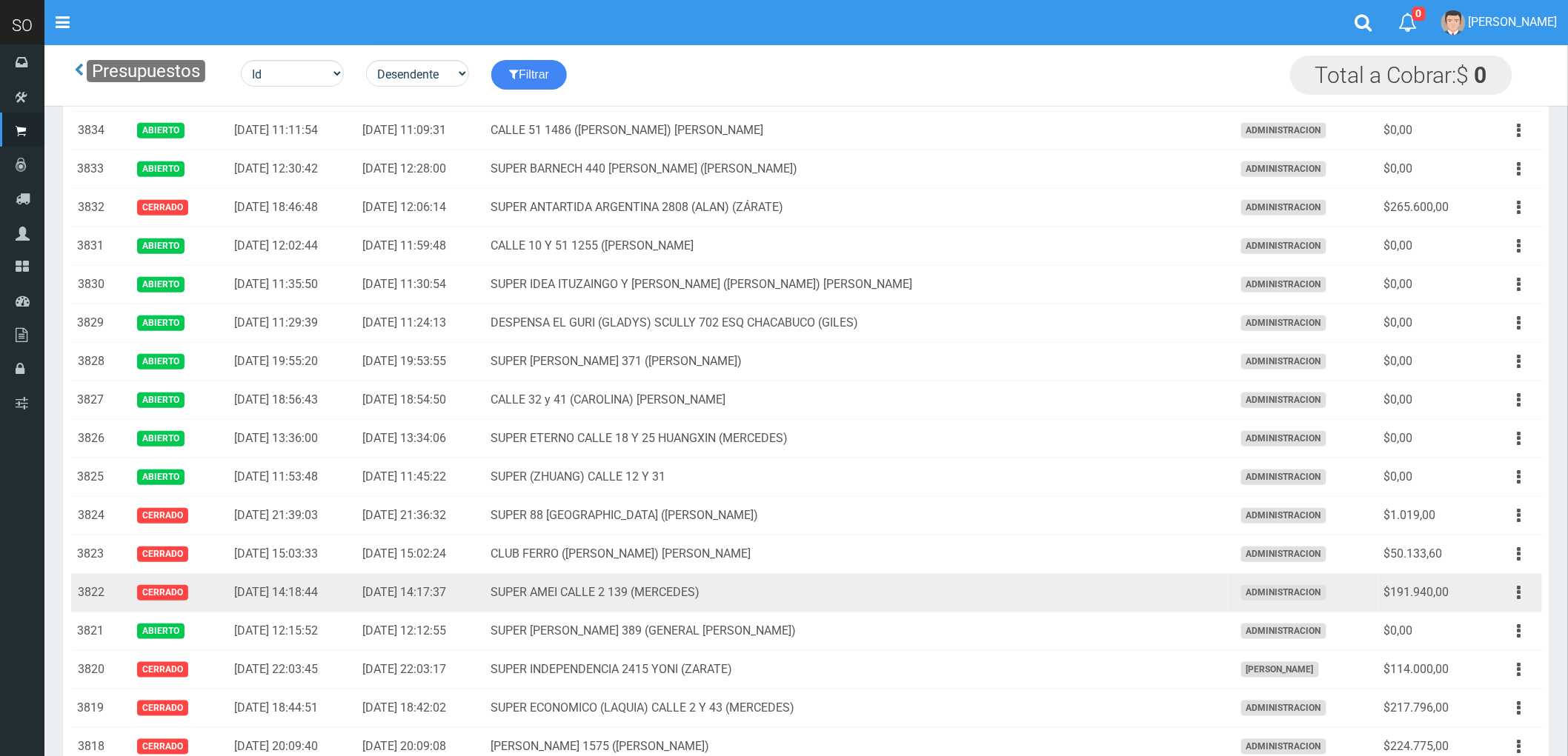
scroll to position [247, 0]
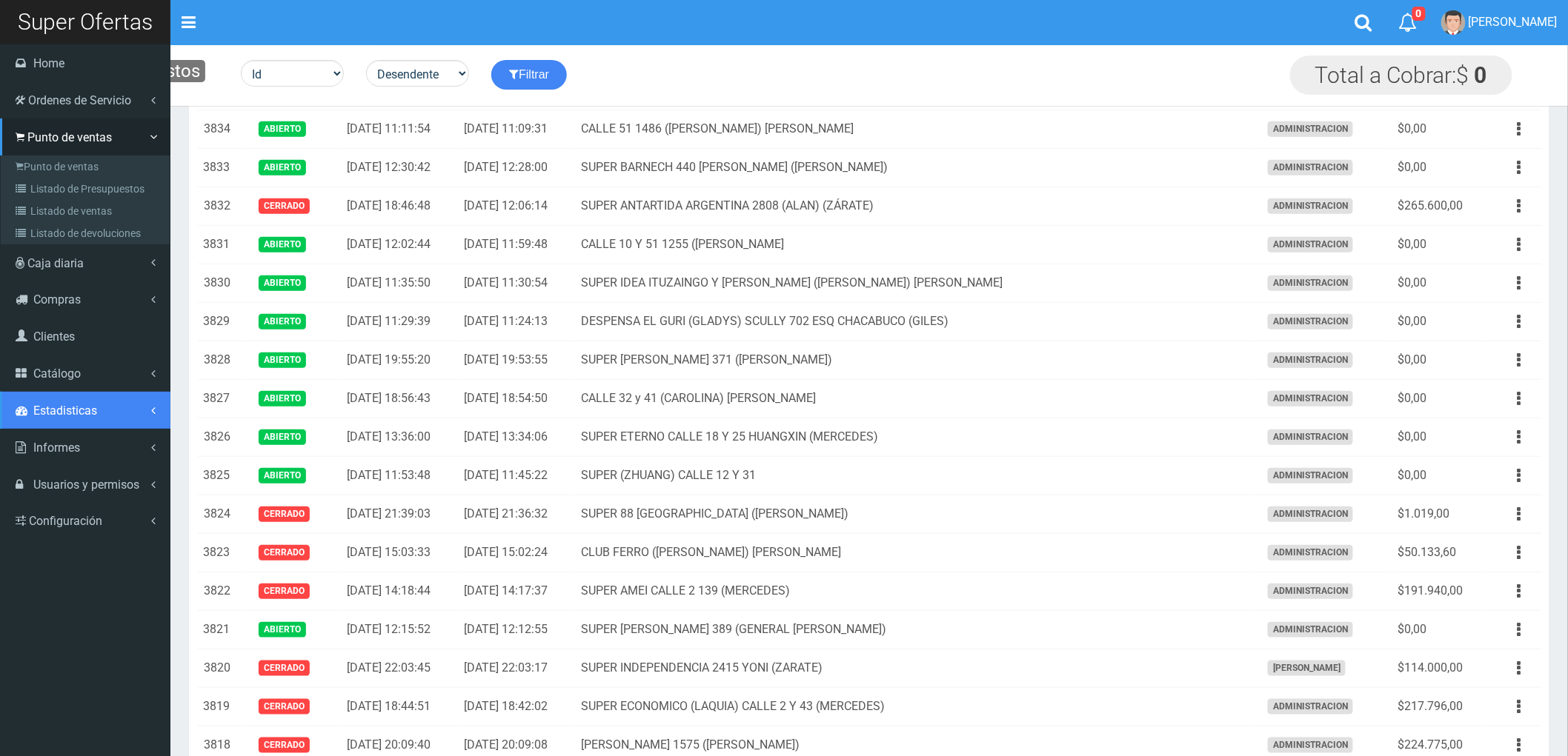
click at [48, 408] on span "Estadisticas" at bounding box center [65, 410] width 64 height 14
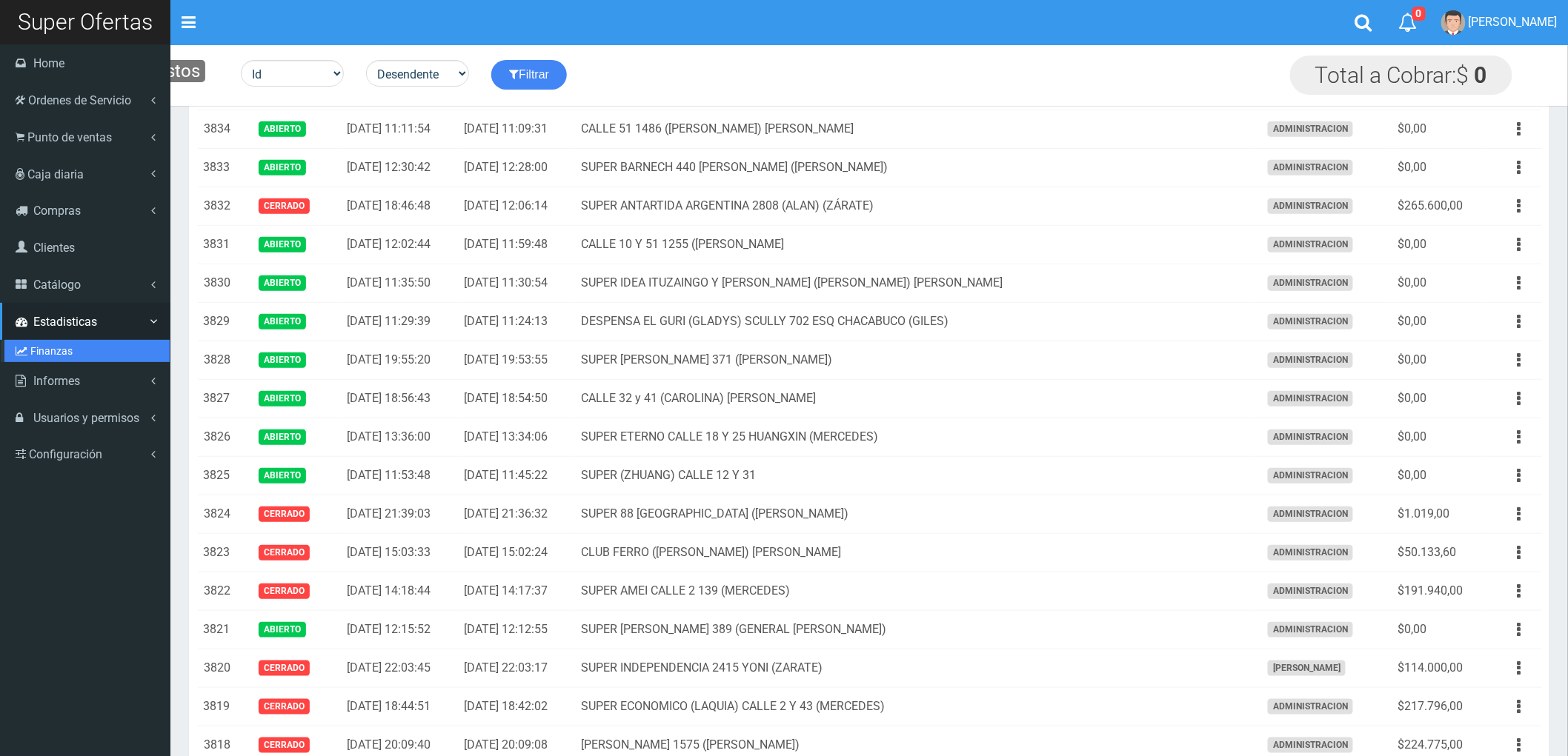
click at [45, 345] on link "Finanzas" at bounding box center [86, 351] width 165 height 23
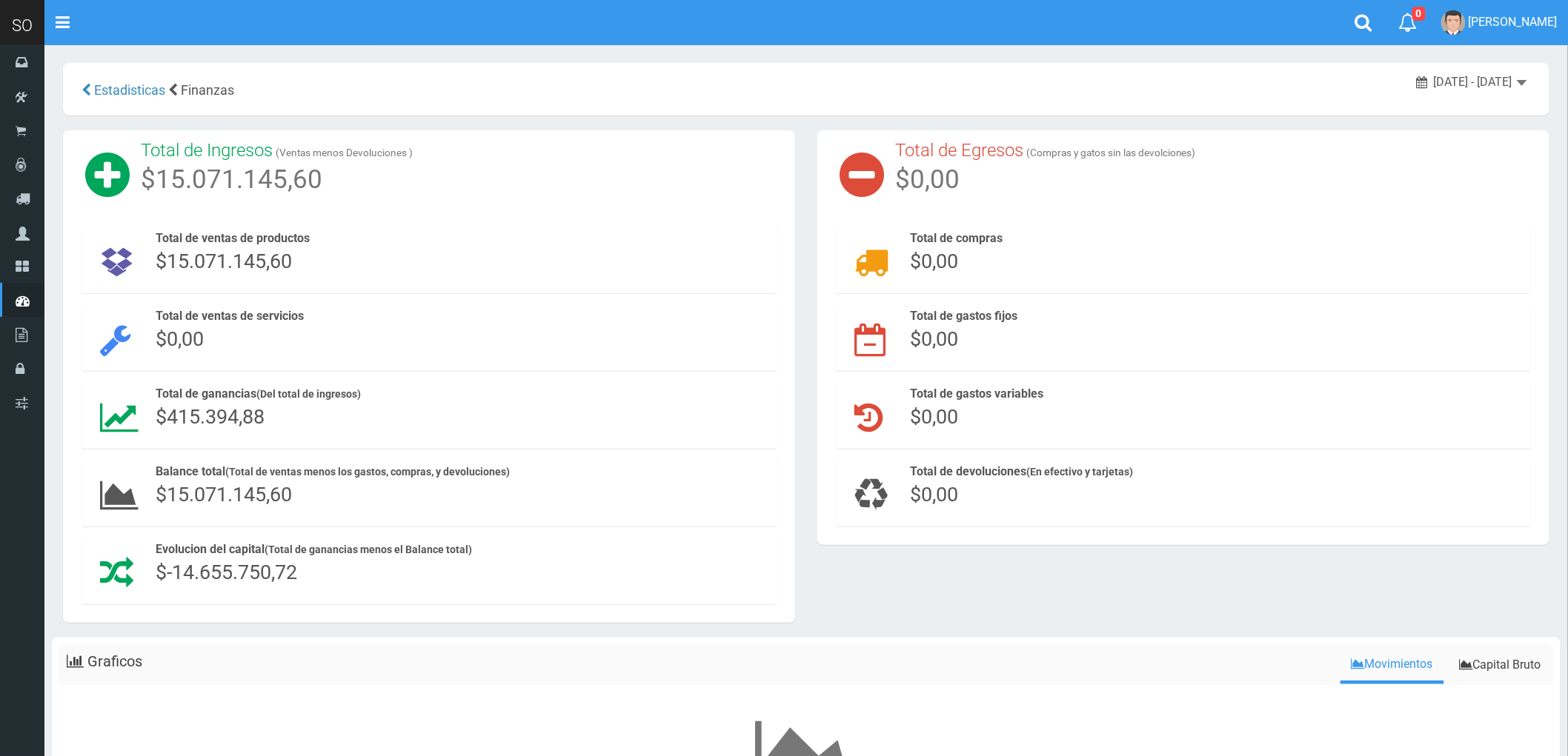
click at [1503, 79] on span "[DATE] - [DATE]" at bounding box center [1473, 81] width 79 height 14
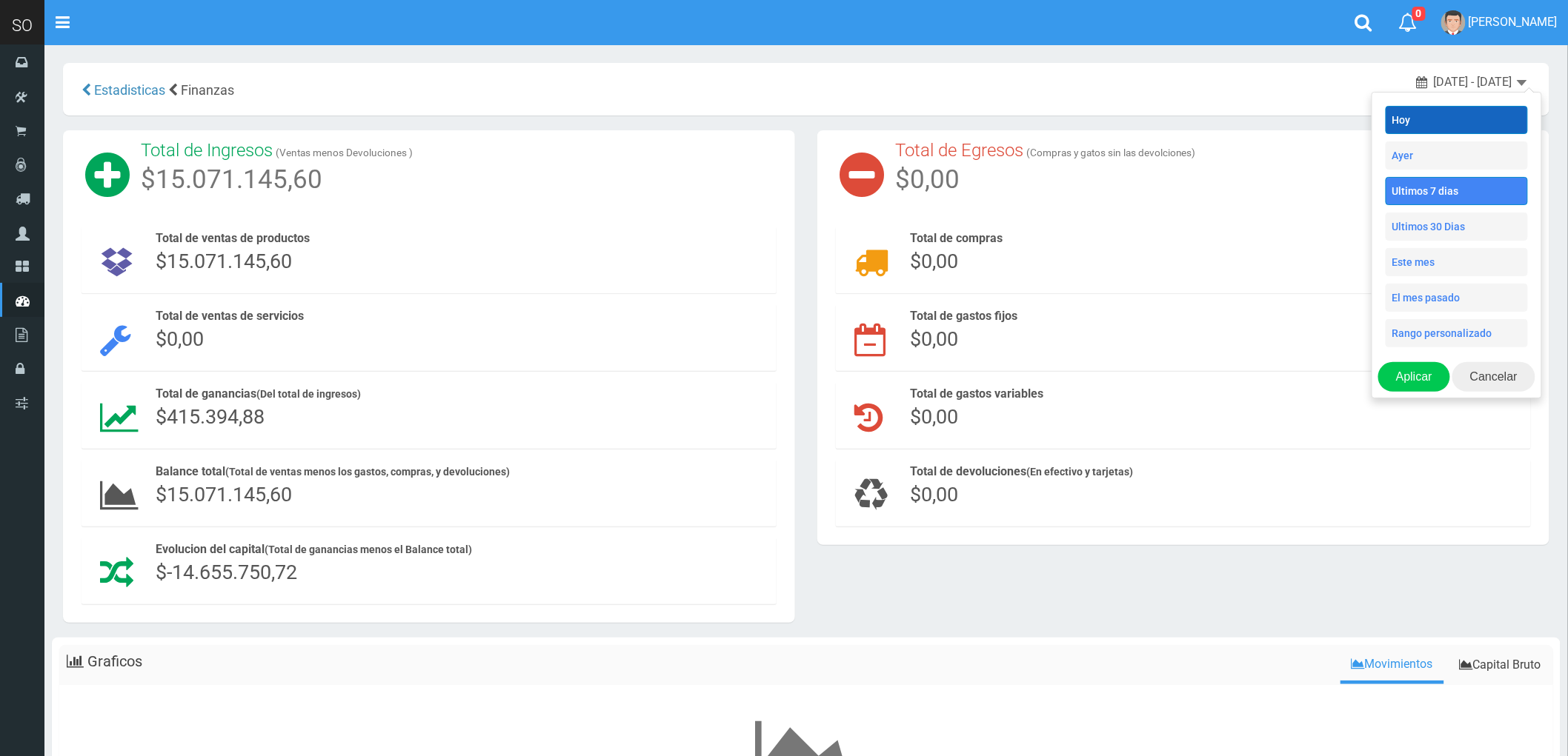
click at [1440, 119] on li "Hoy" at bounding box center [1457, 120] width 142 height 28
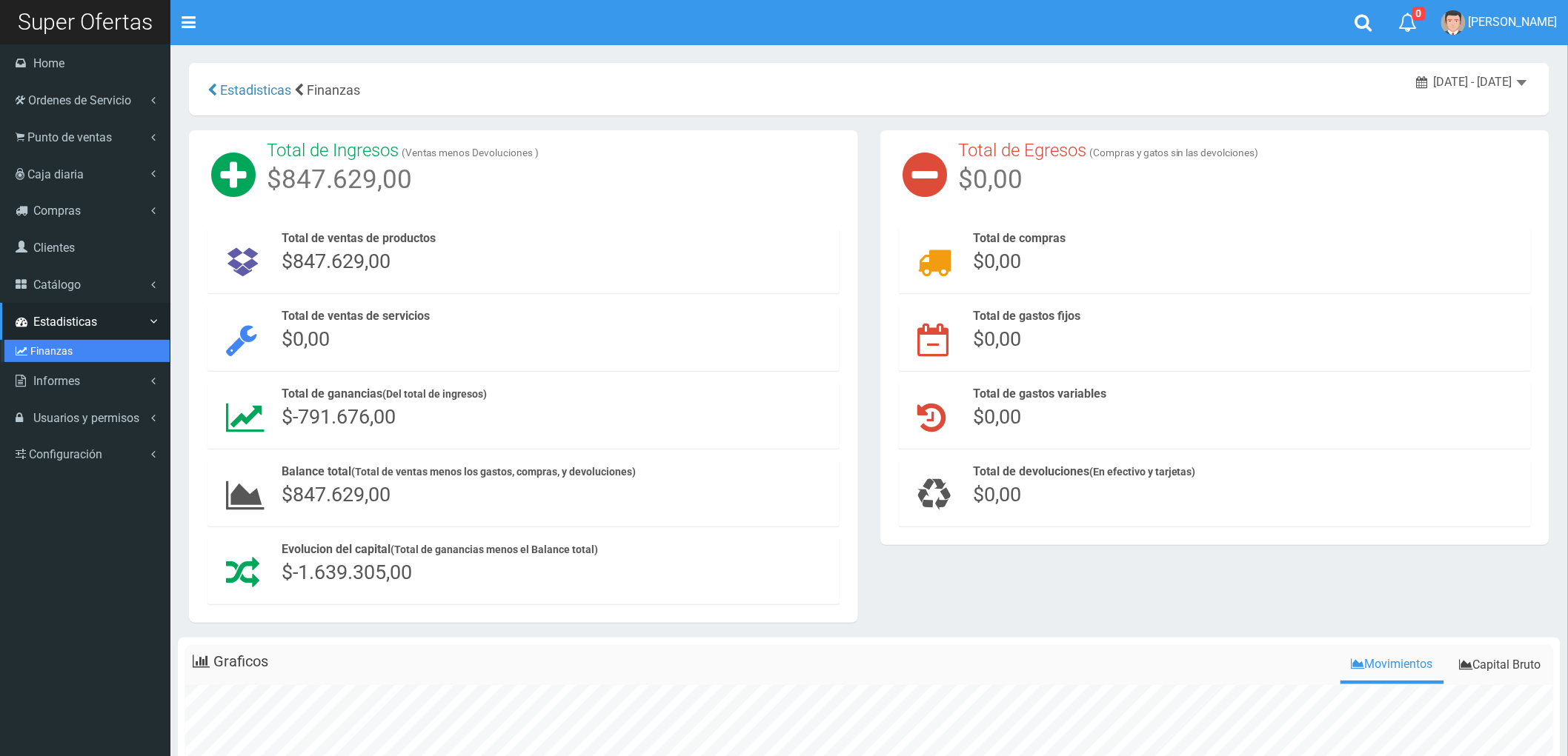
click at [34, 344] on link "Finanzas" at bounding box center [86, 351] width 165 height 23
click at [61, 350] on link "Finanzas" at bounding box center [86, 351] width 165 height 23
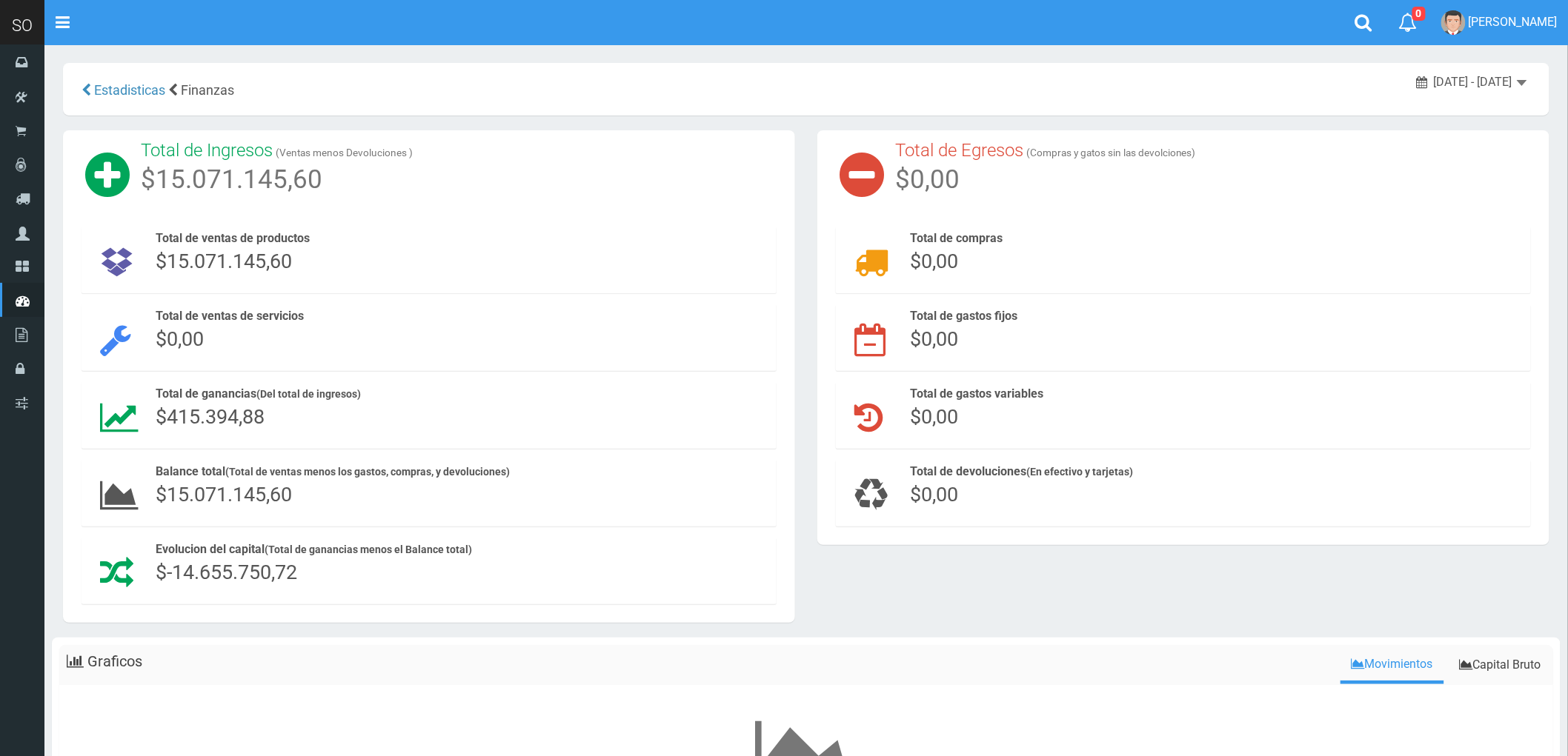
click at [1514, 85] on div "[DATE] - [DATE]" at bounding box center [1472, 82] width 111 height 17
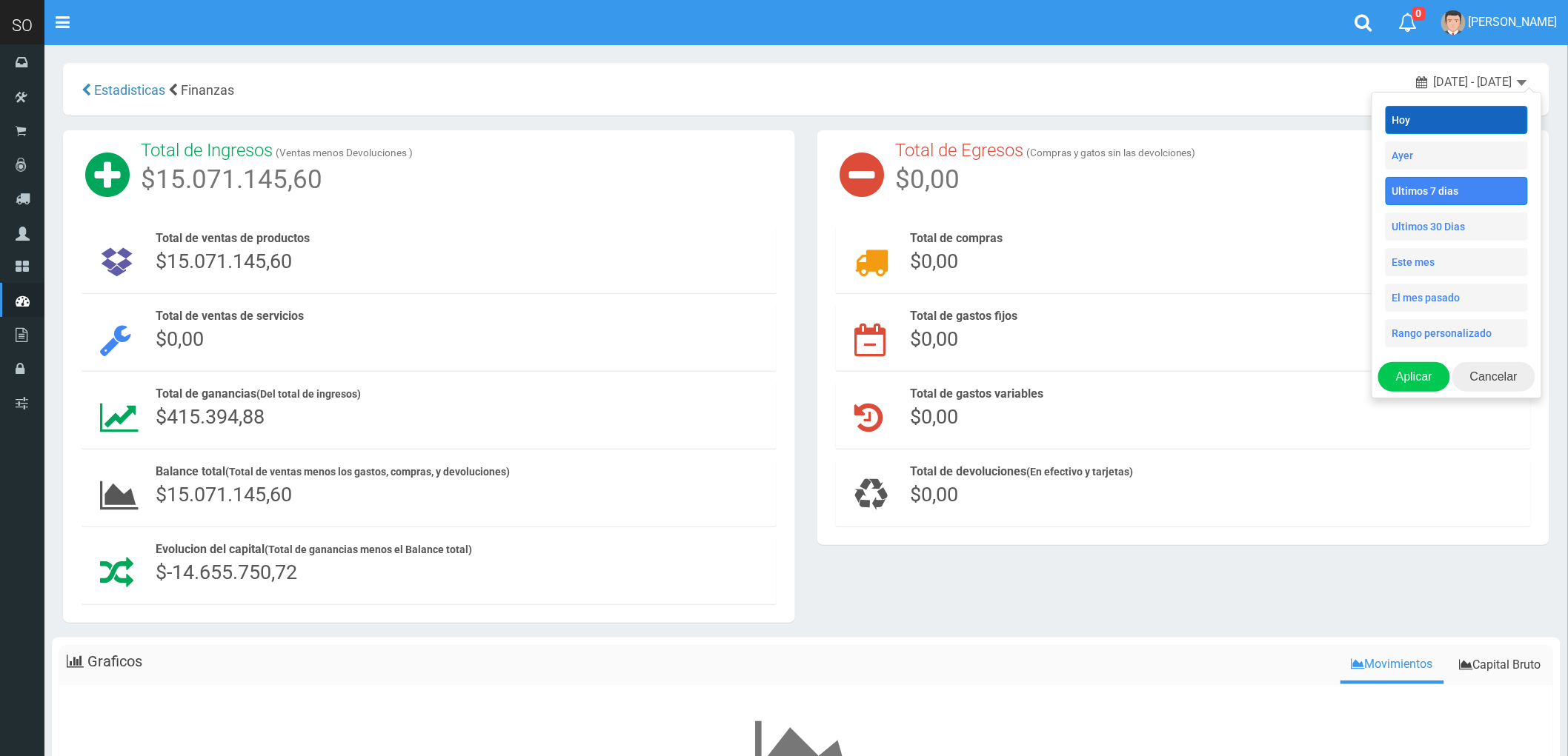
click at [1425, 124] on li "Hoy" at bounding box center [1457, 120] width 142 height 28
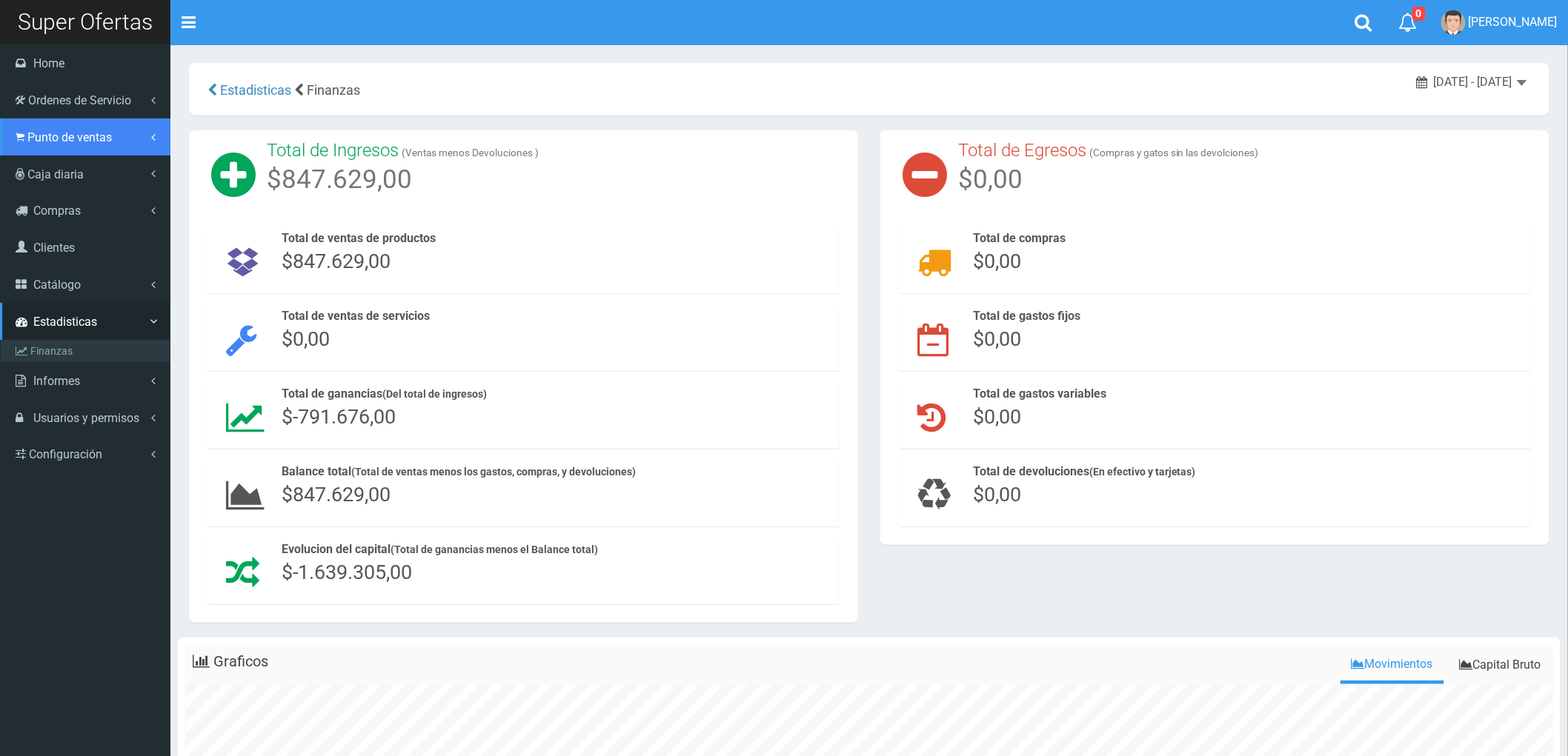
click at [58, 135] on span "Punto de ventas" at bounding box center [70, 137] width 85 height 14
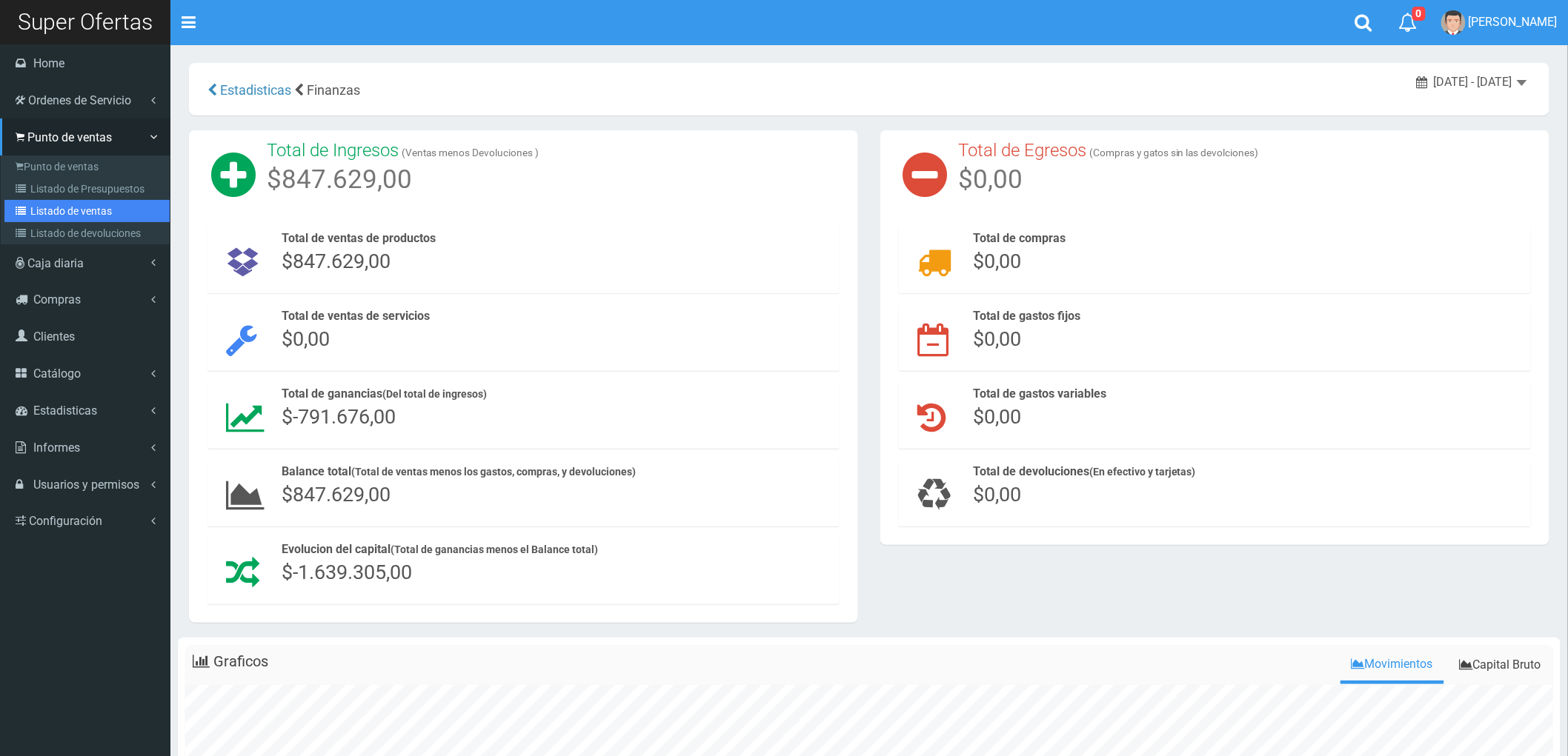
click at [61, 208] on link "Listado de ventas" at bounding box center [86, 211] width 165 height 23
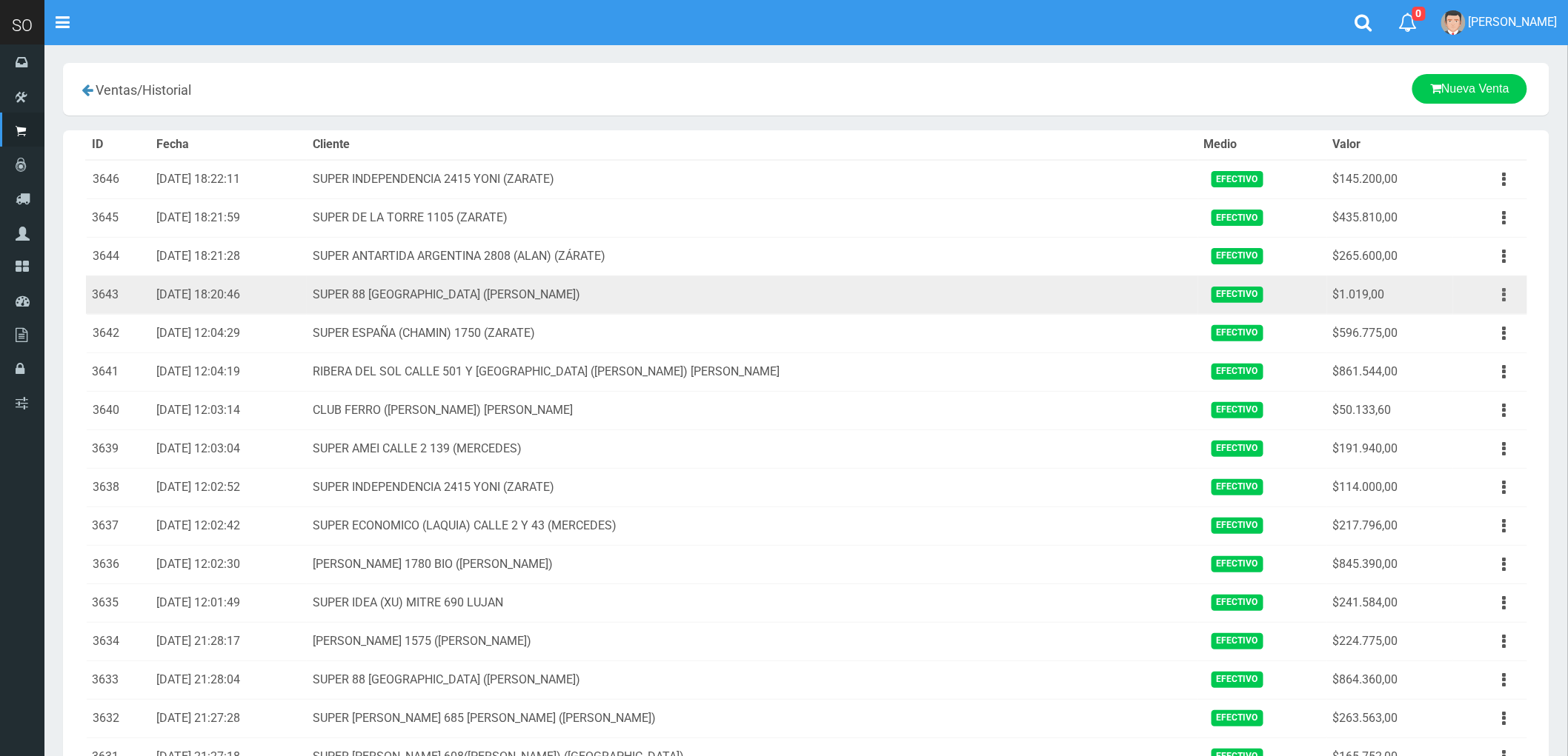
click at [1503, 295] on icon "button" at bounding box center [1504, 295] width 3 height 26
click at [1457, 329] on link "Ver" at bounding box center [1462, 331] width 117 height 33
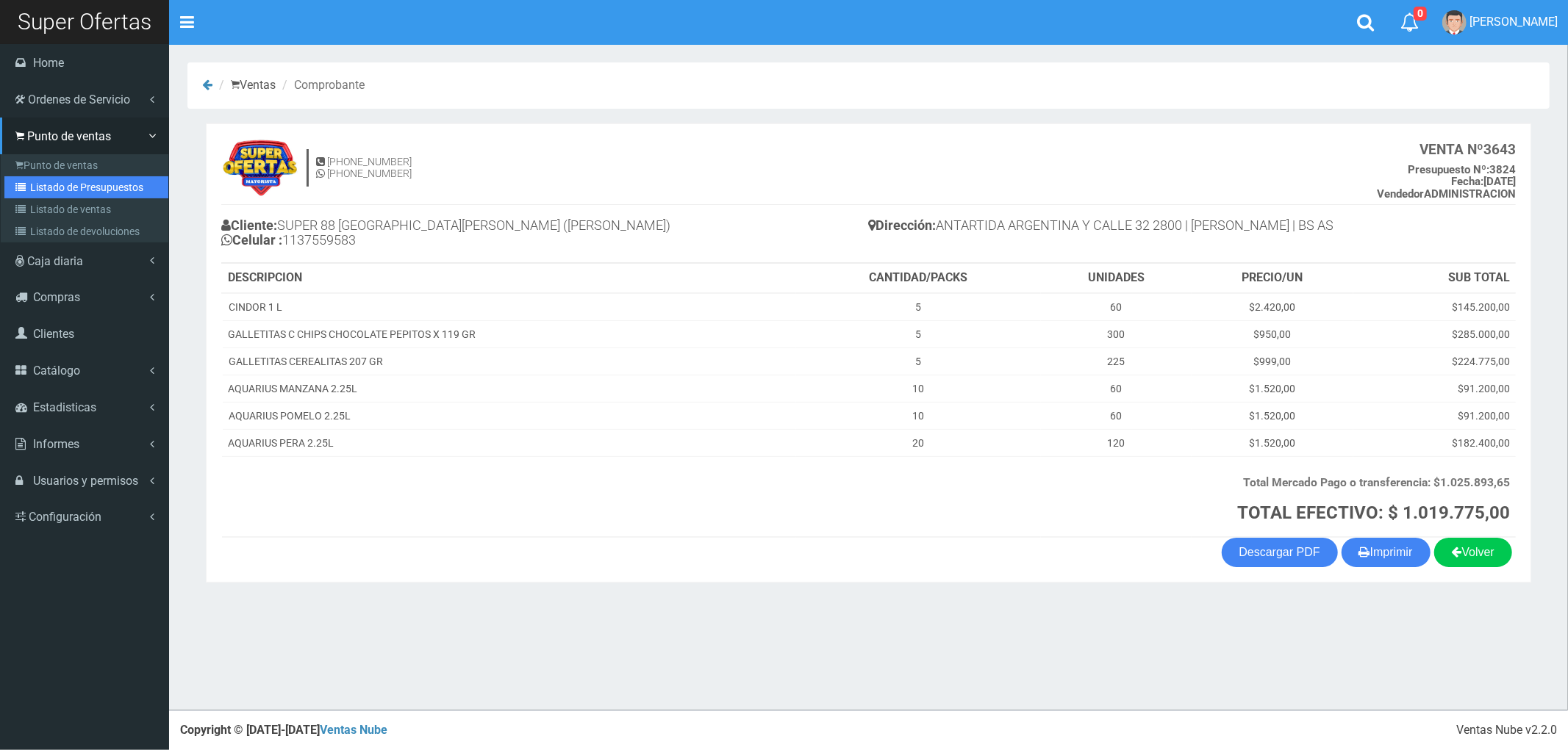
click at [66, 176] on link "Listado de Presupuestos" at bounding box center [86, 187] width 164 height 22
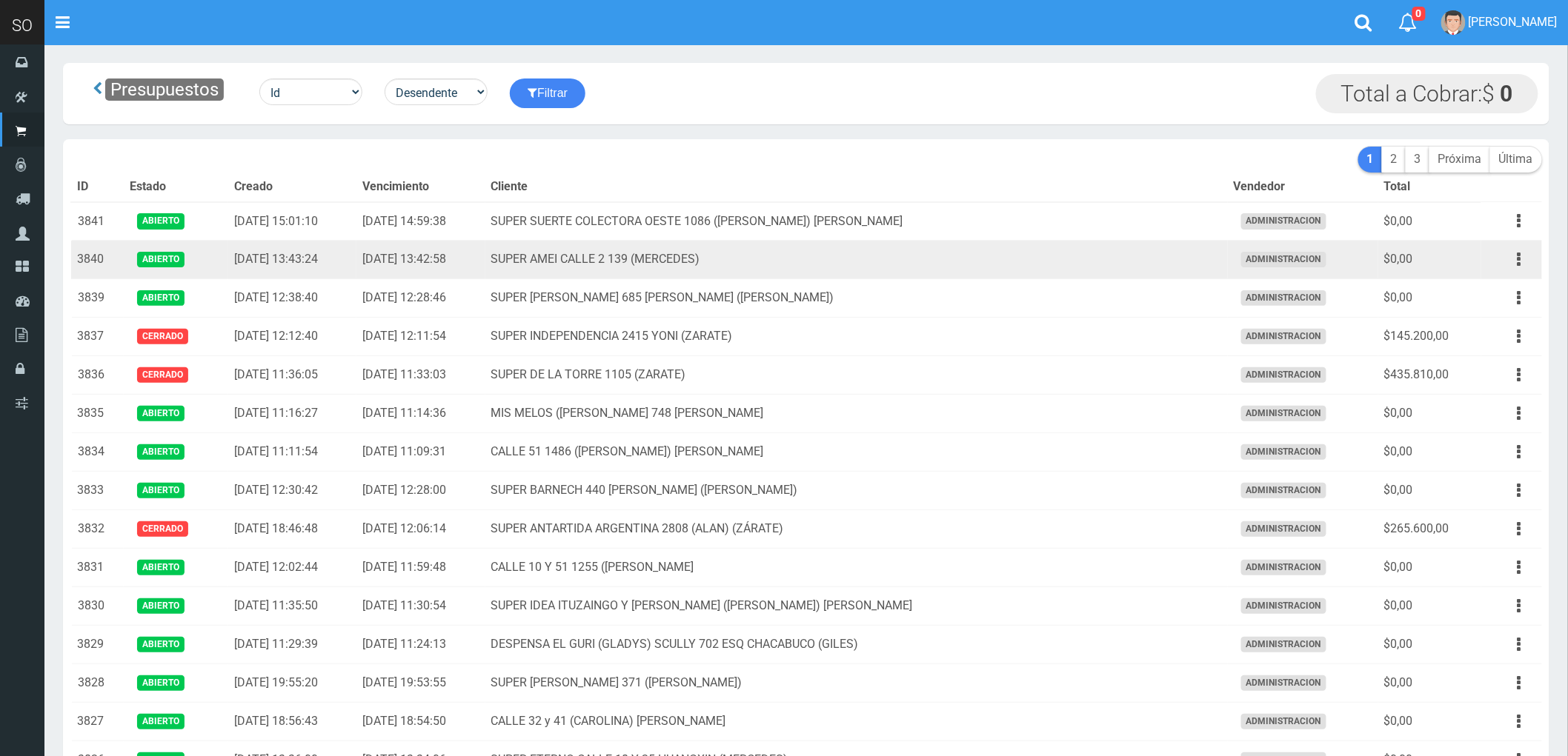
click at [946, 260] on td "SUPER AMEI CALLE 2 139 (MERCEDES)" at bounding box center [856, 260] width 742 height 39
click at [1517, 260] on icon "button" at bounding box center [1519, 260] width 3 height 26
click at [1162, 253] on td "SUPER AMEI CALLE 2 139 (MERCEDES)" at bounding box center [856, 260] width 742 height 39
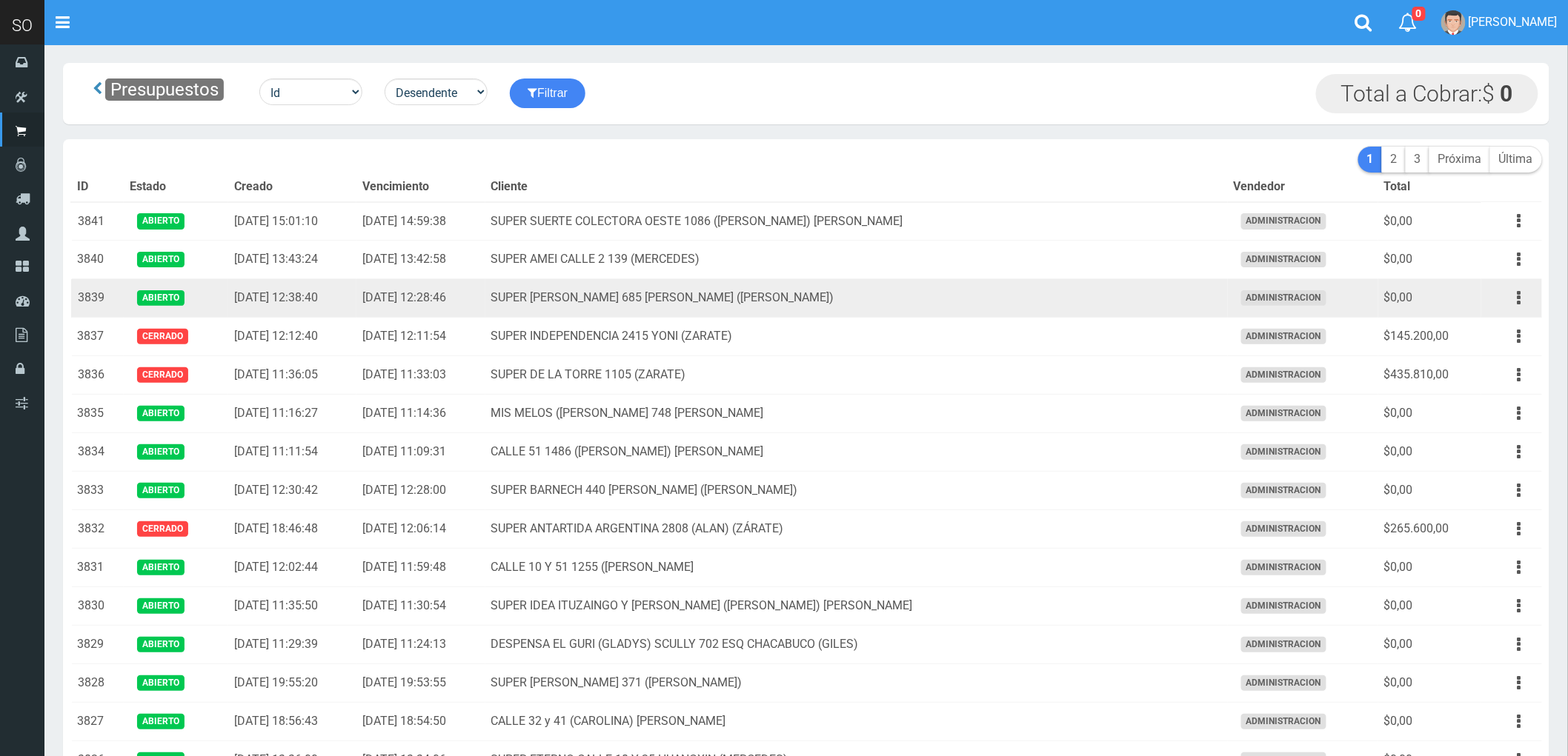
click at [1146, 298] on td "SUPER VARELA 685 MIRIAM (CAMPANA)" at bounding box center [856, 298] width 742 height 39
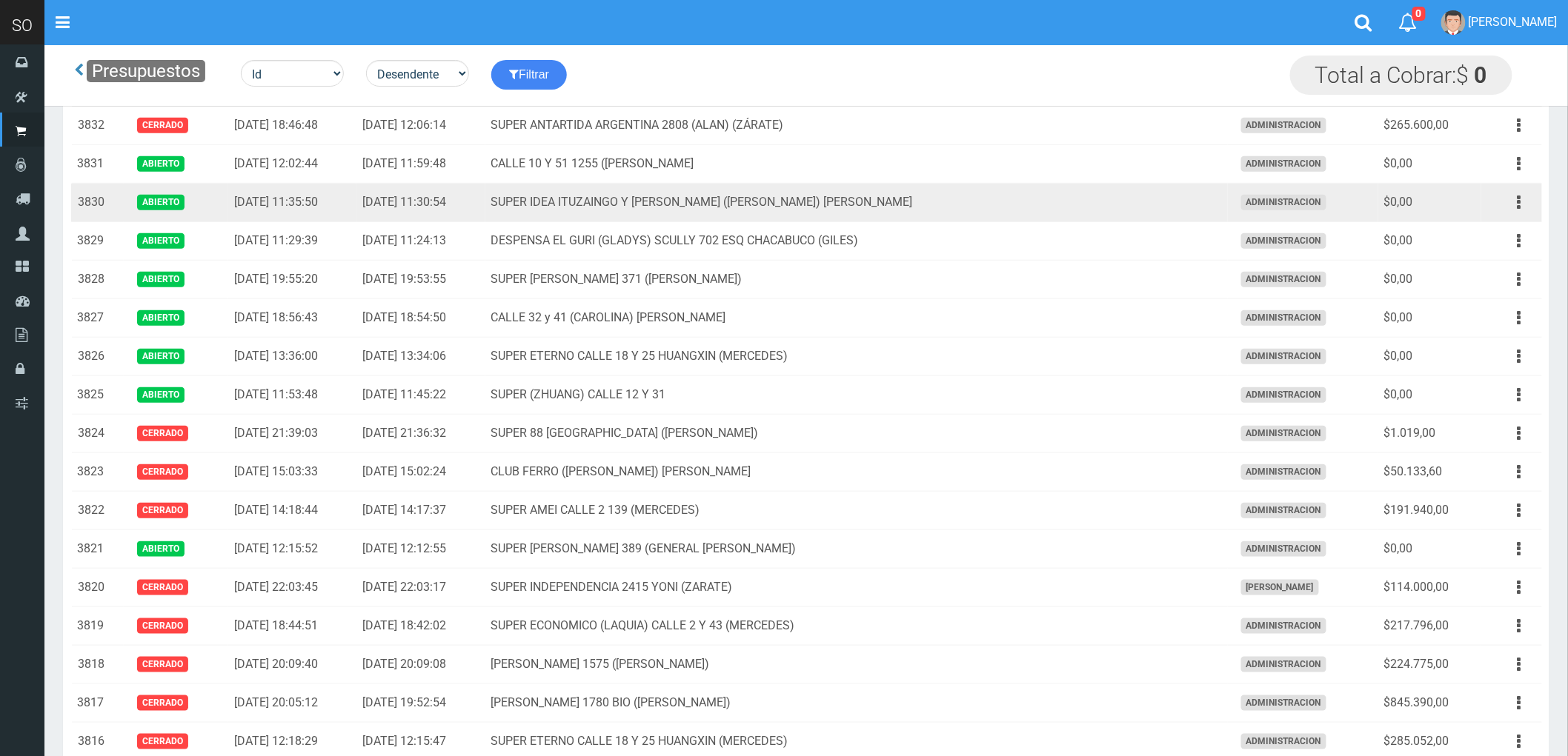
scroll to position [329, 0]
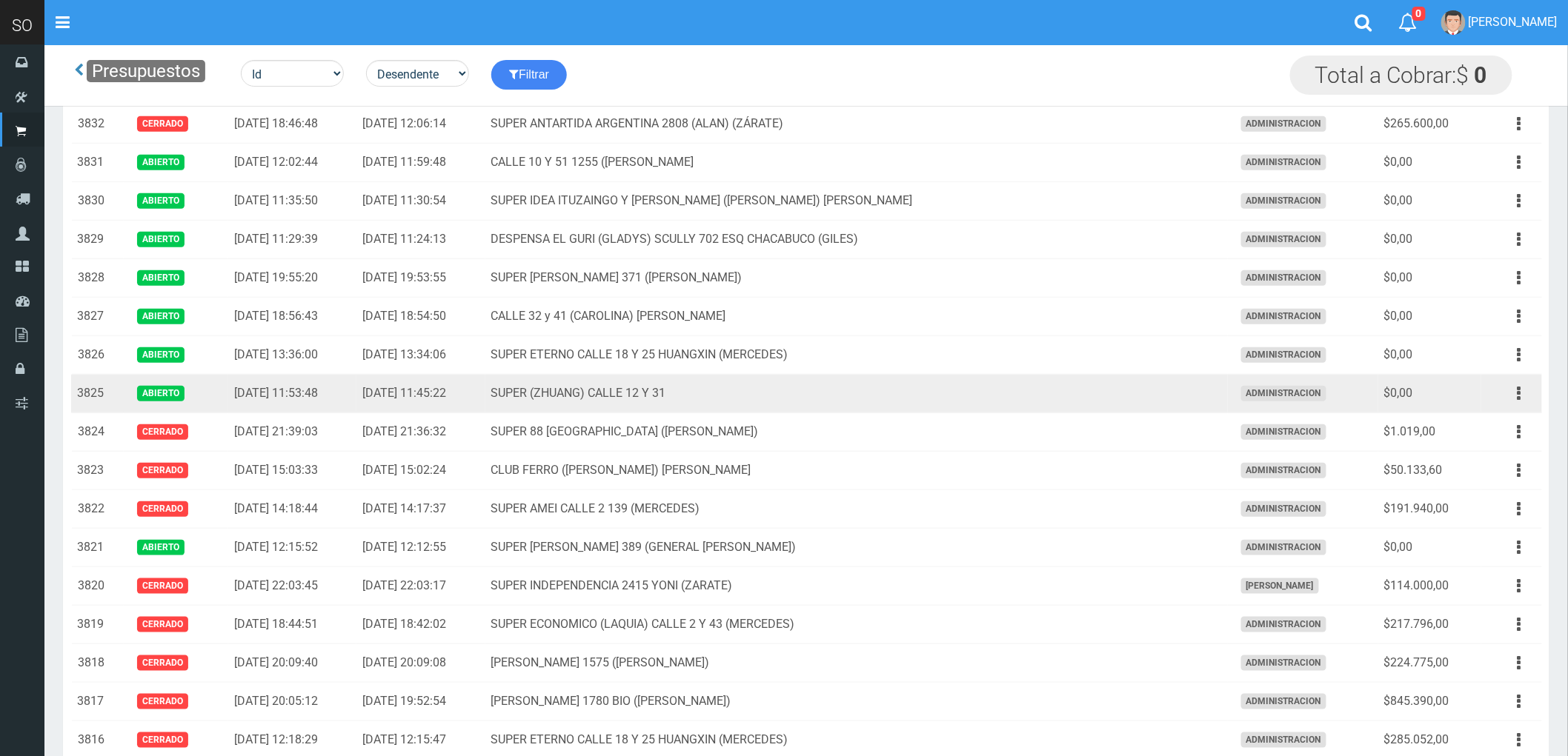
drag, startPoint x: 1515, startPoint y: 394, endPoint x: 1485, endPoint y: 409, distance: 33.5
click at [1515, 394] on button "button" at bounding box center [1519, 393] width 34 height 26
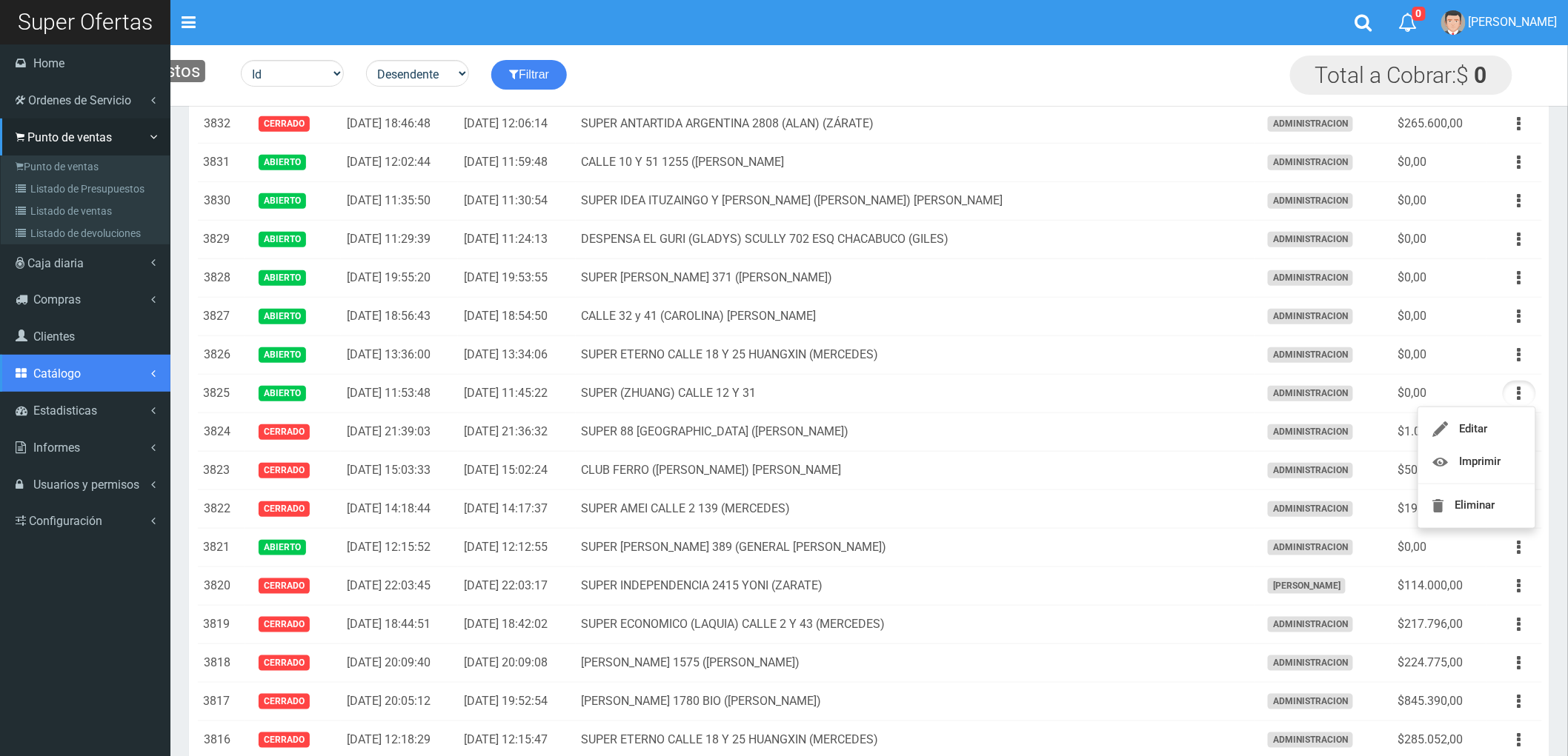
click at [46, 375] on span "Catálogo" at bounding box center [57, 373] width 48 height 14
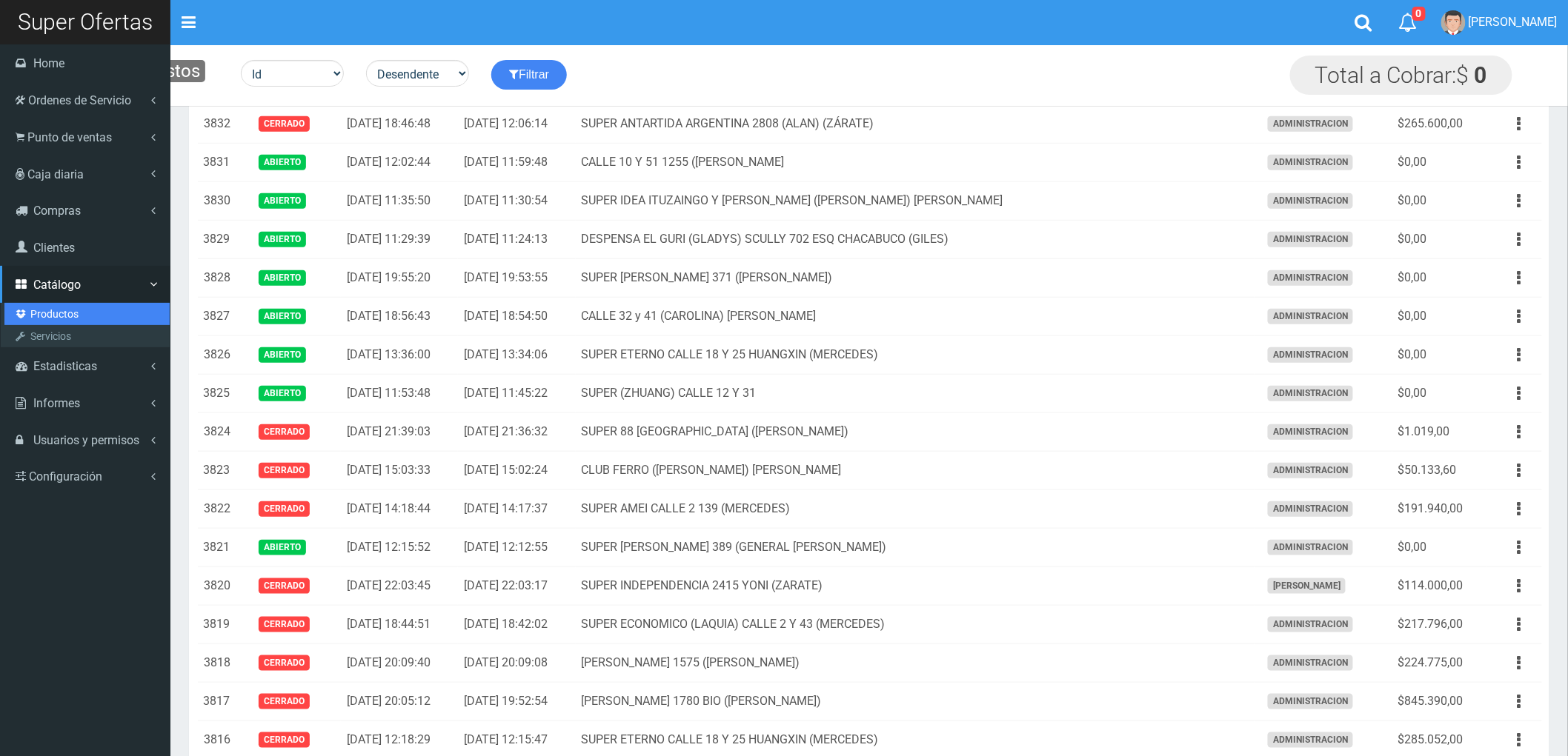
click at [57, 313] on link "Productos" at bounding box center [86, 314] width 165 height 23
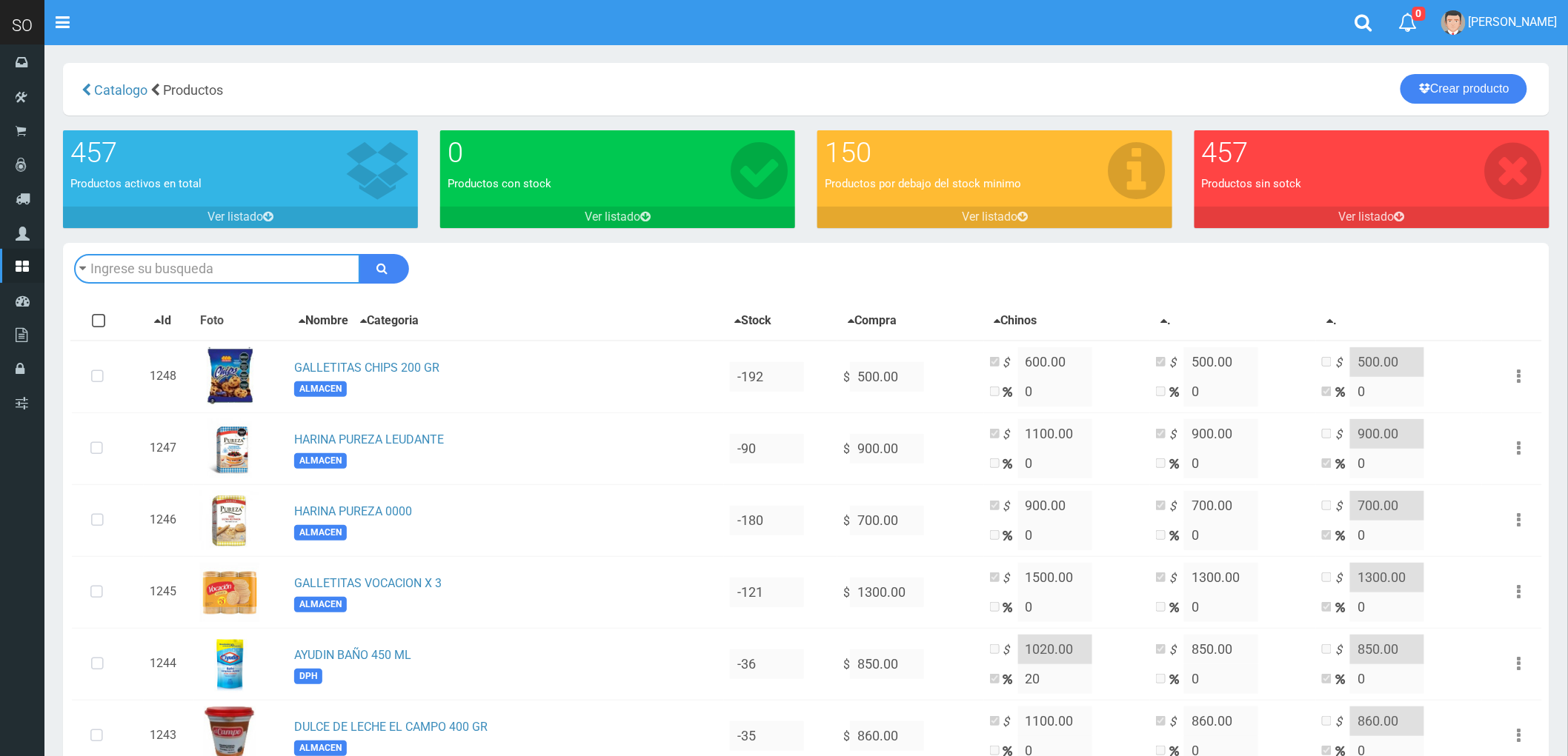
click at [189, 267] on input "text" at bounding box center [216, 268] width 286 height 29
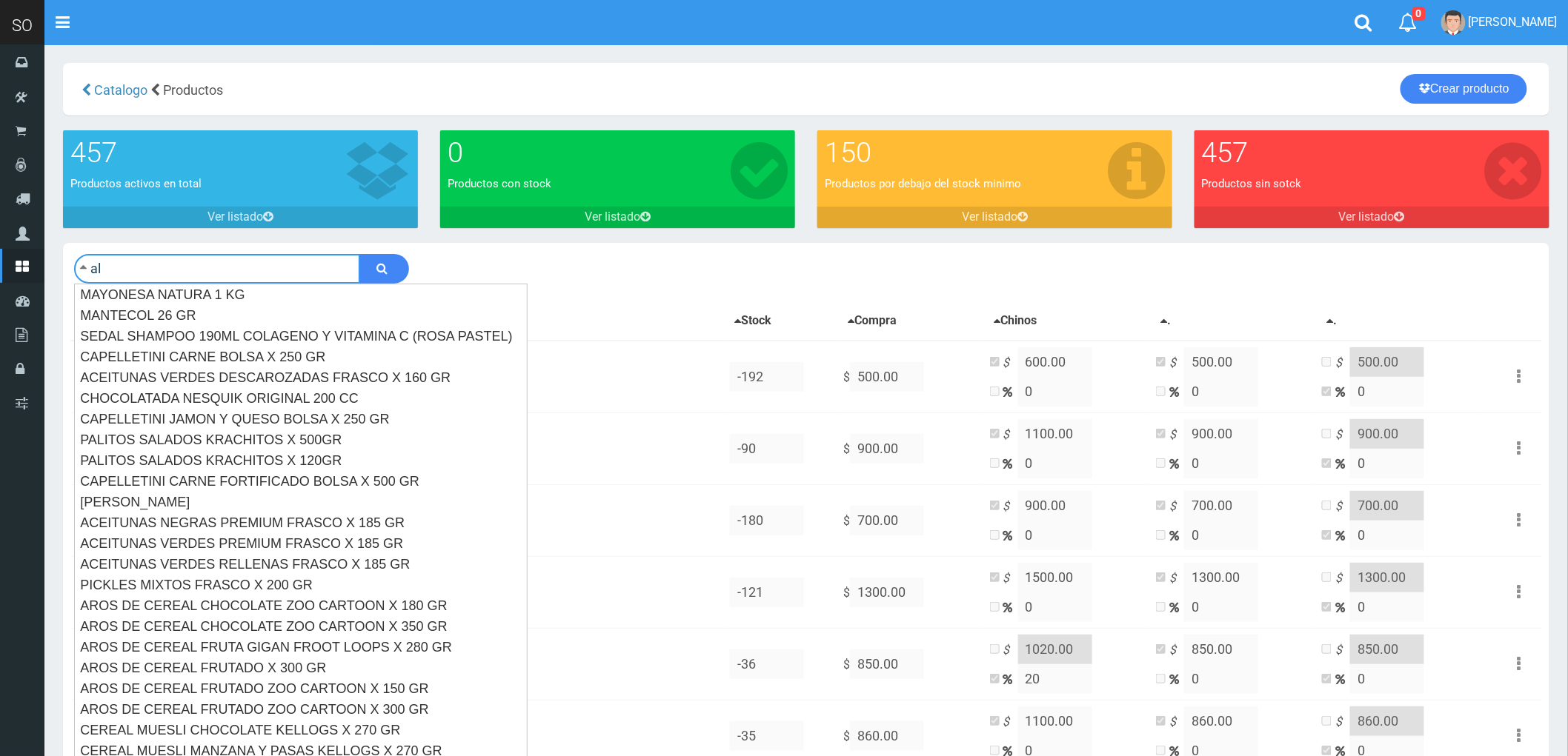
type input "a"
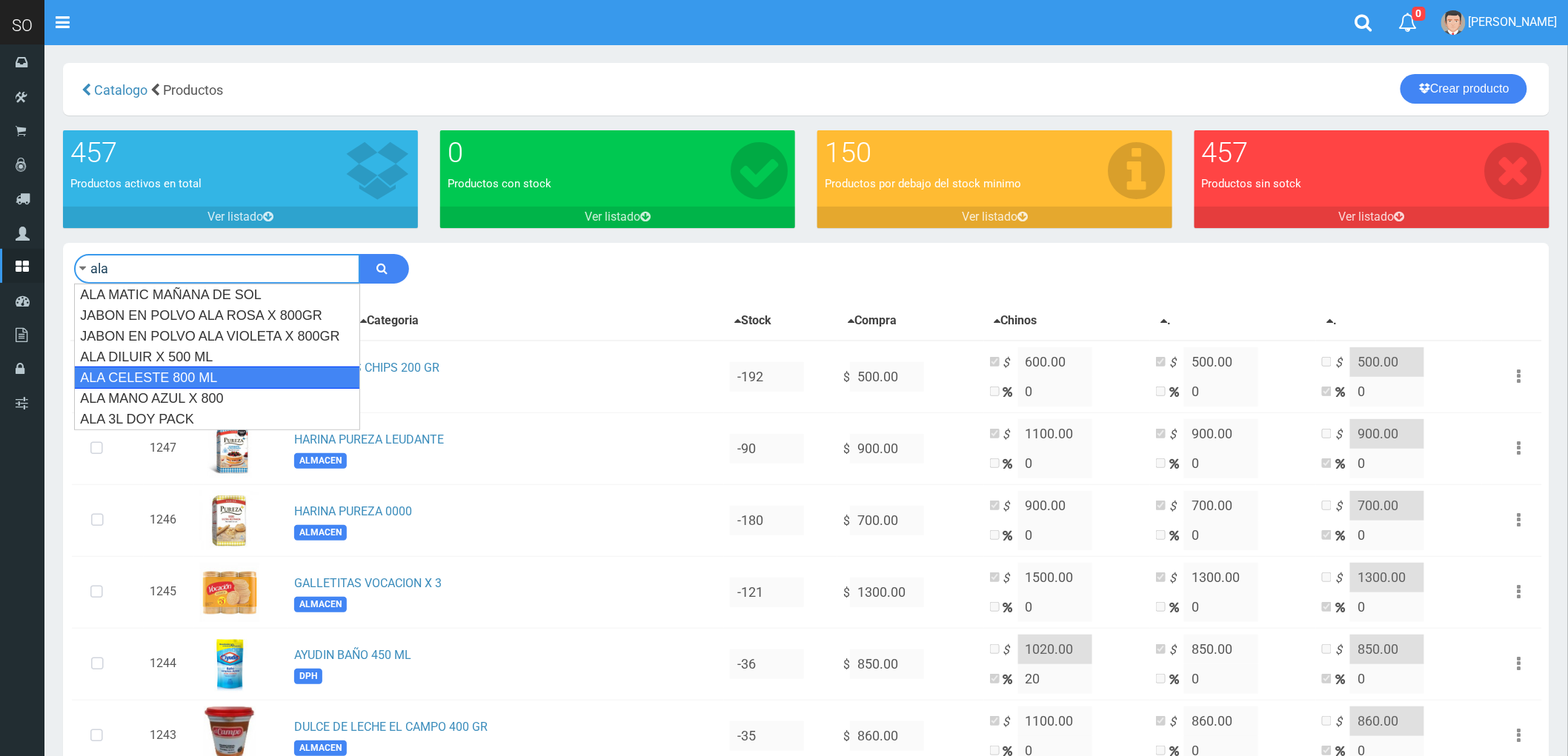
click at [126, 372] on div "ALA CELESTE 800 ML" at bounding box center [216, 378] width 286 height 23
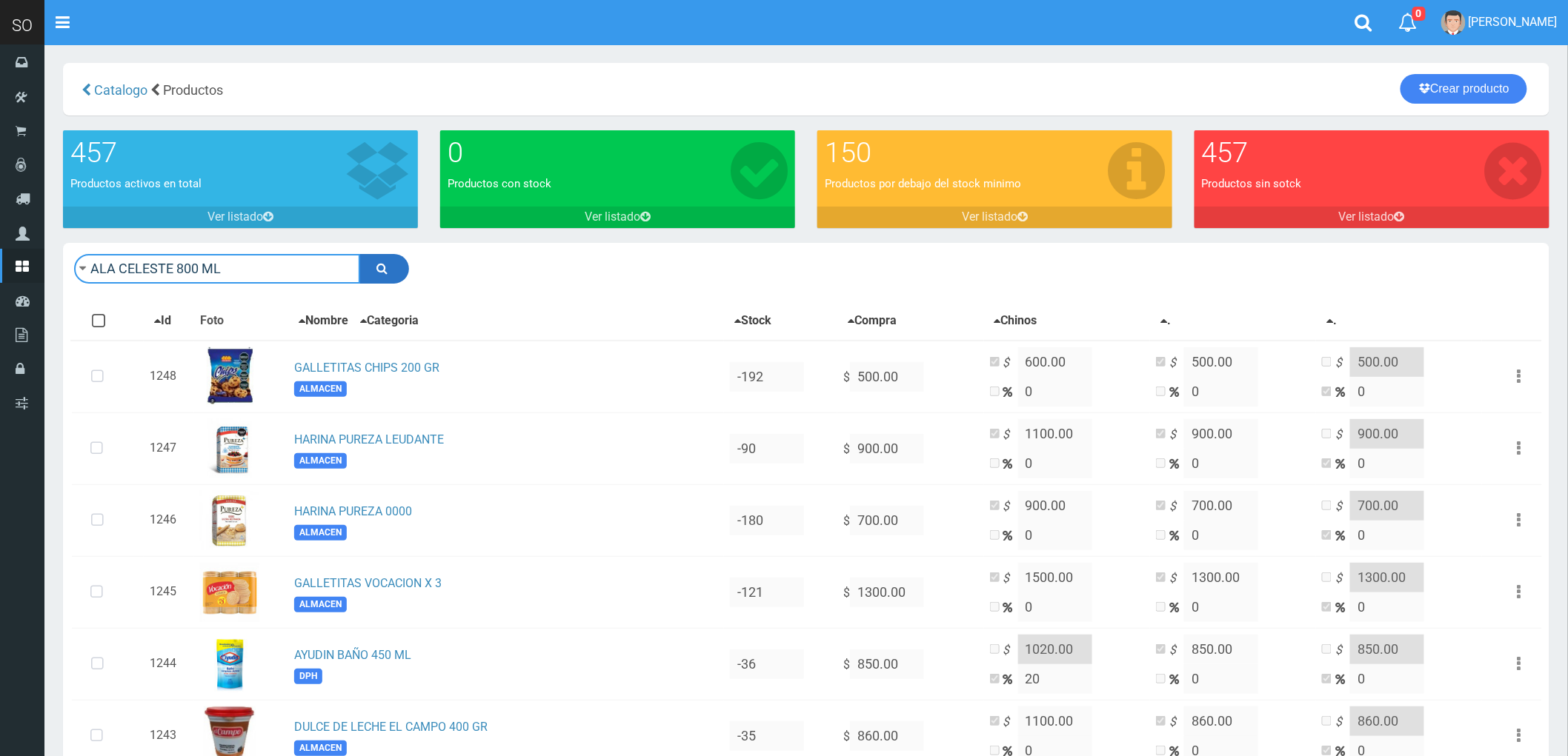
type input "ALA CELESTE 800 ML"
click at [379, 260] on icon "submit" at bounding box center [382, 268] width 11 height 21
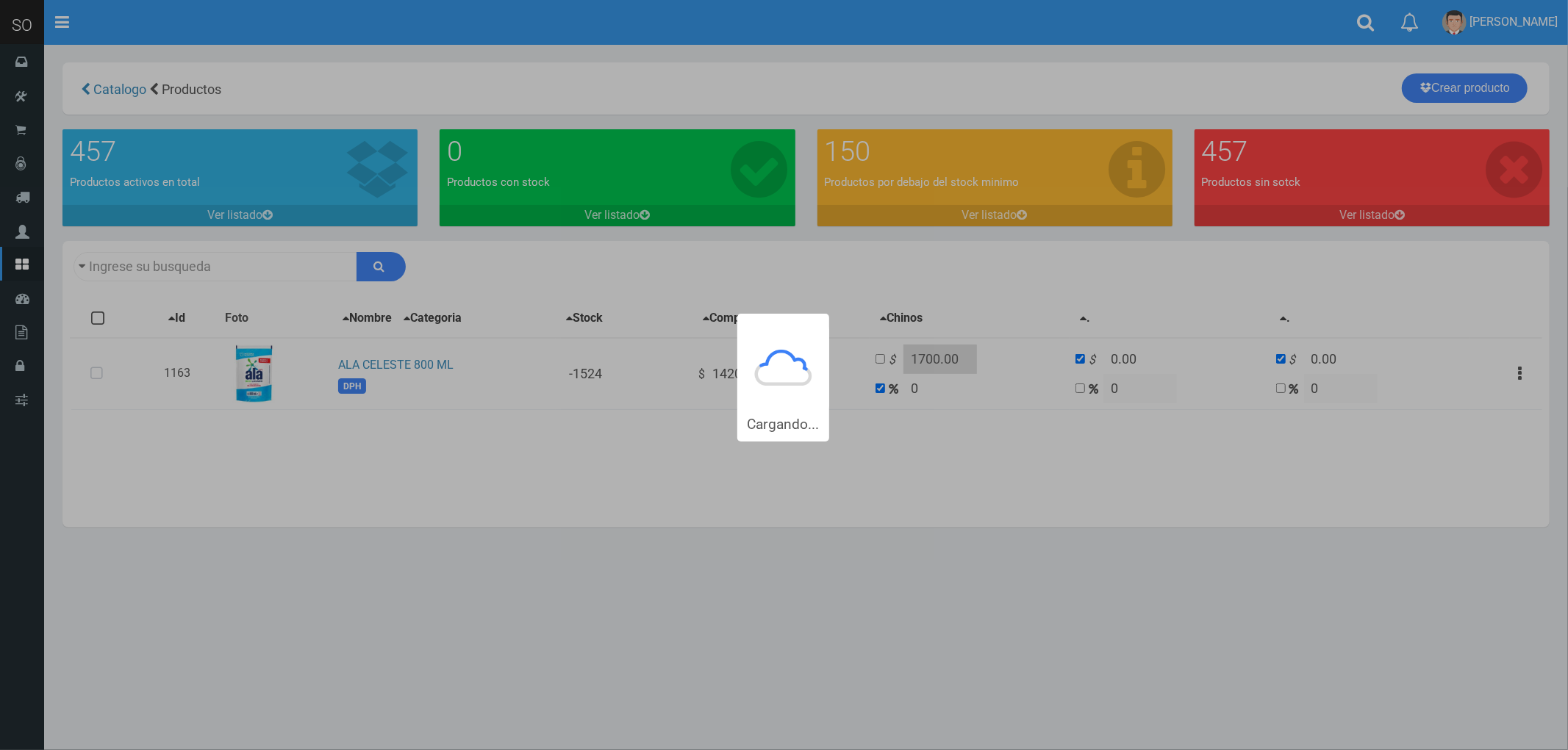
type input "ALA CELESTE+800+ML"
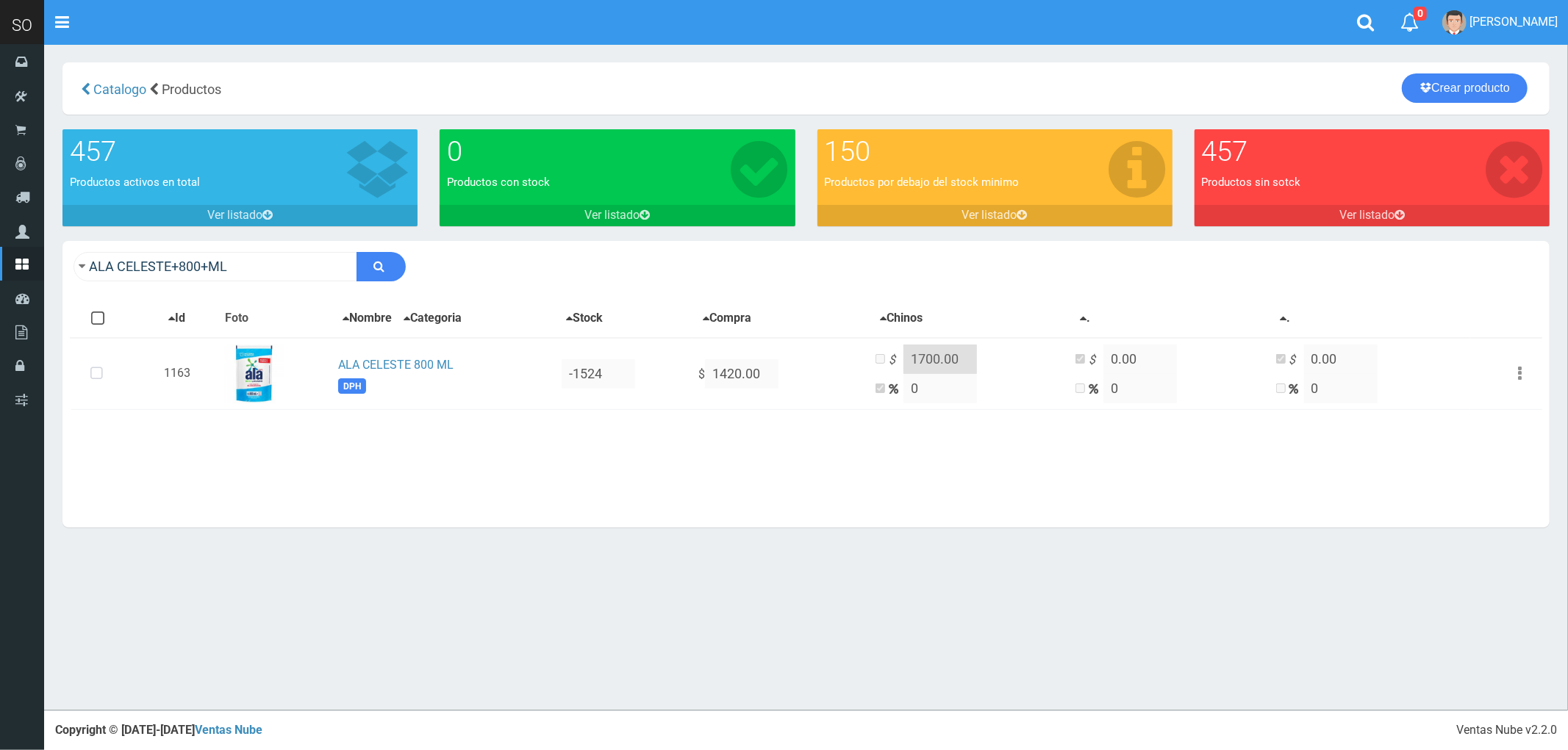
click at [635, 471] on div "Con stock Sin Stock Stock Minimo Todos Ninguno Id ." at bounding box center [806, 409] width 1472 height 220
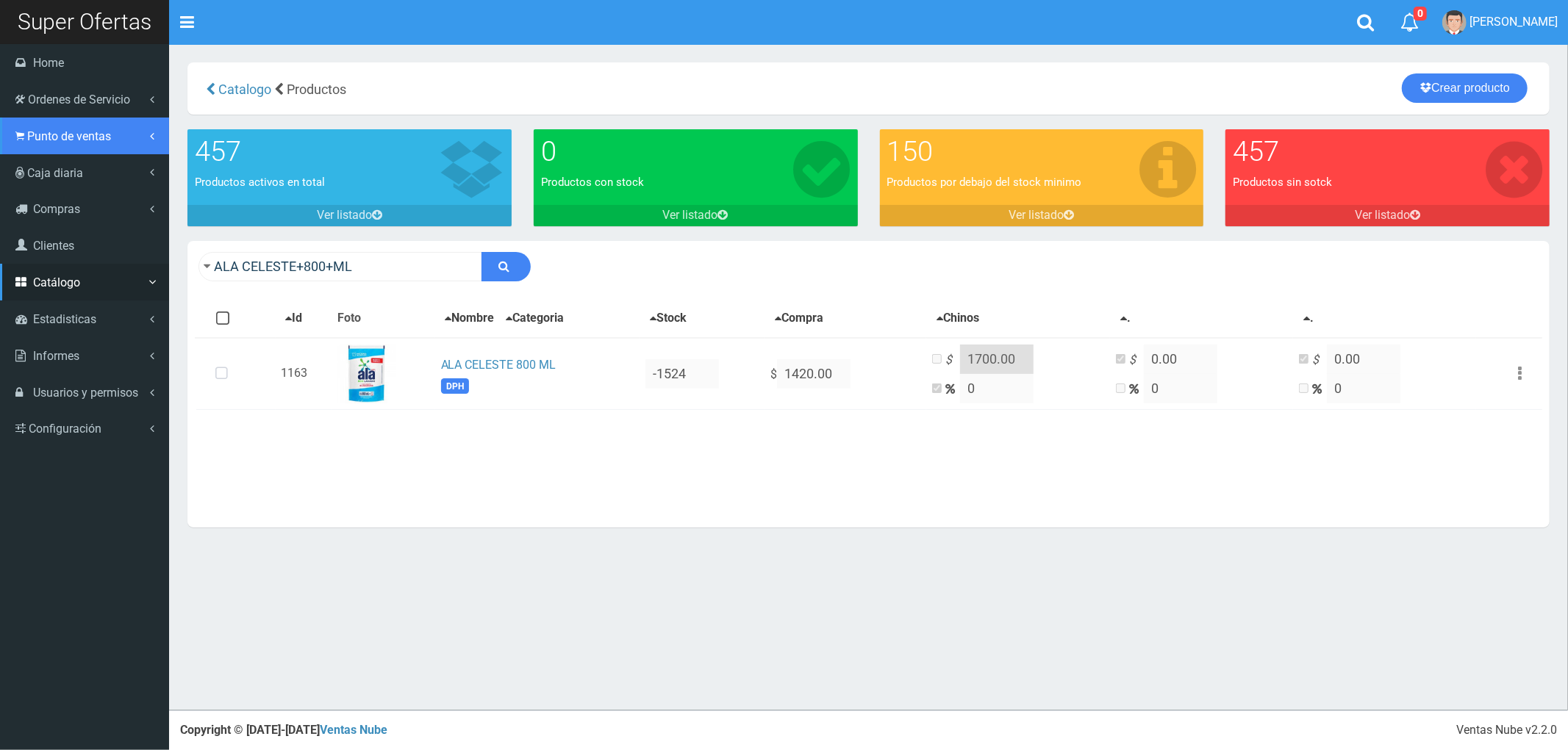
click at [38, 140] on span "Punto de ventas" at bounding box center [69, 136] width 84 height 14
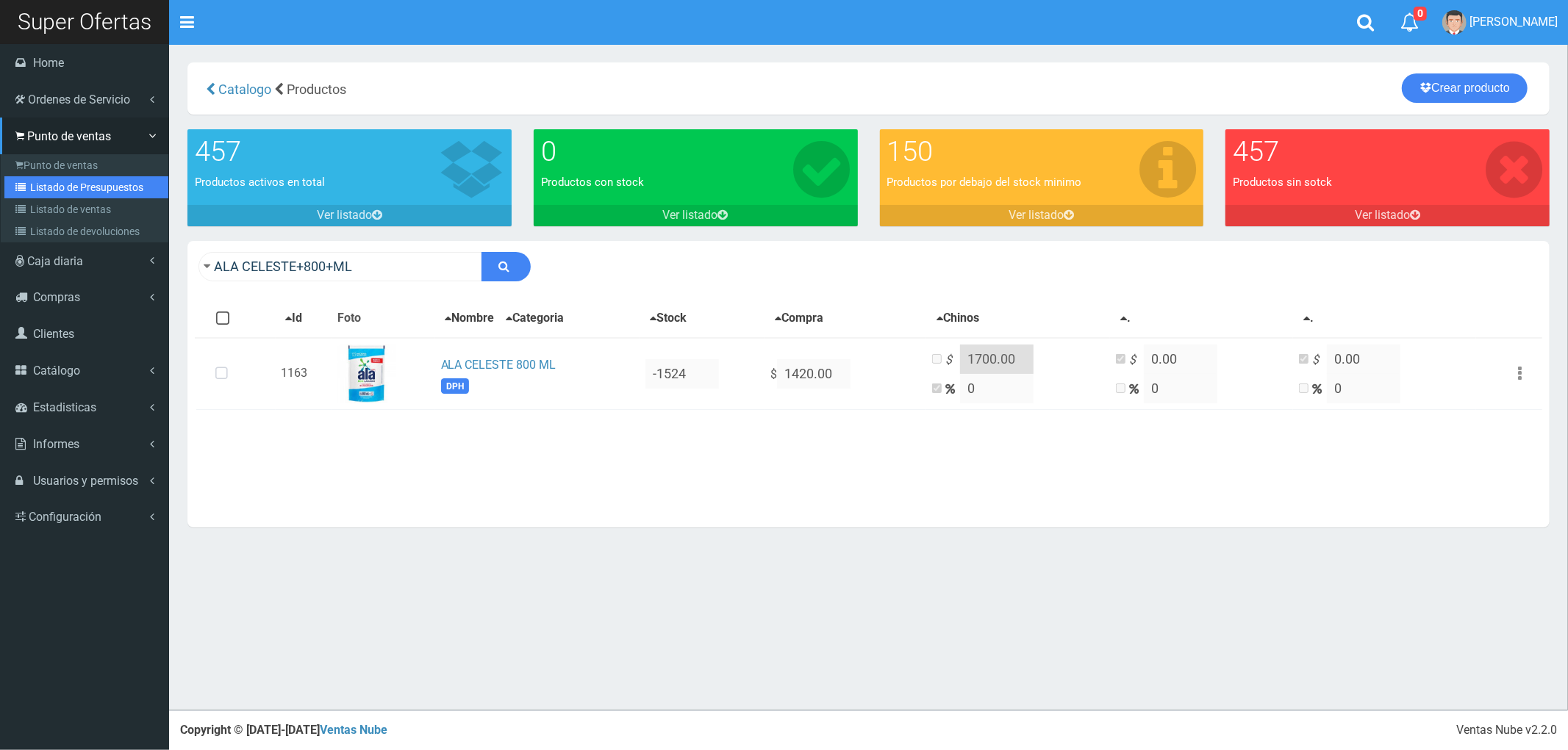
click at [47, 186] on link "Listado de Presupuestos" at bounding box center [86, 187] width 164 height 22
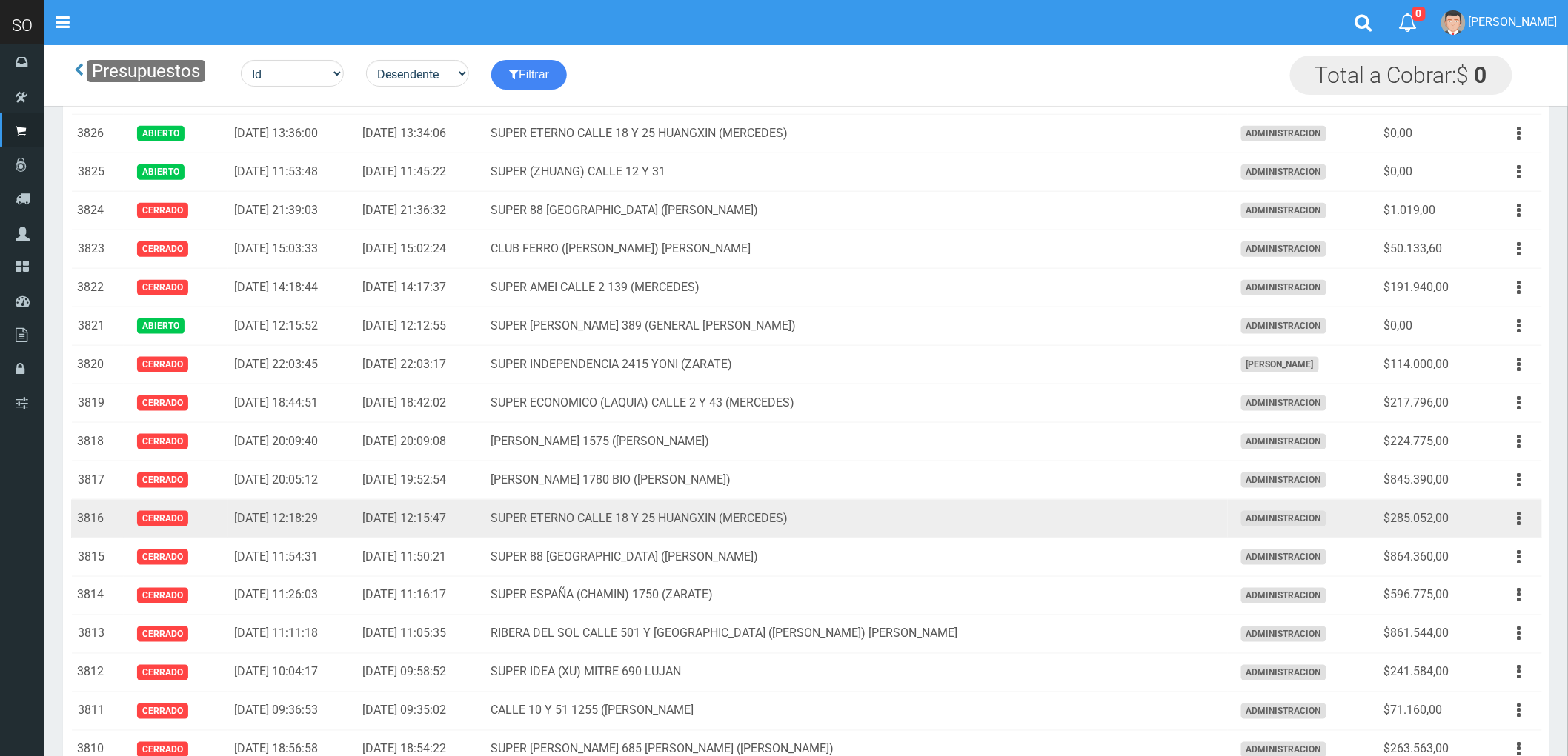
scroll to position [493, 0]
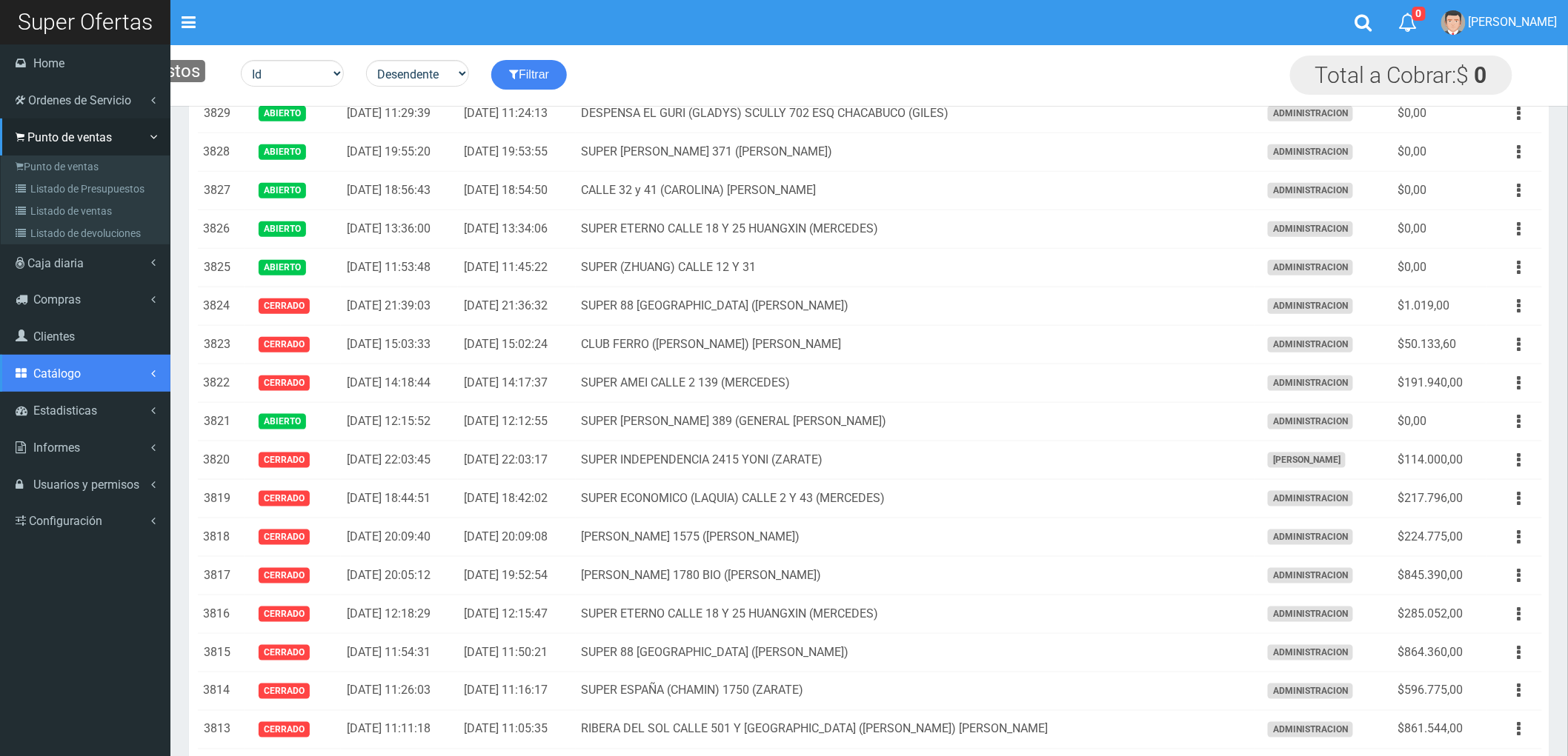
click at [70, 368] on span "Catálogo" at bounding box center [57, 373] width 48 height 14
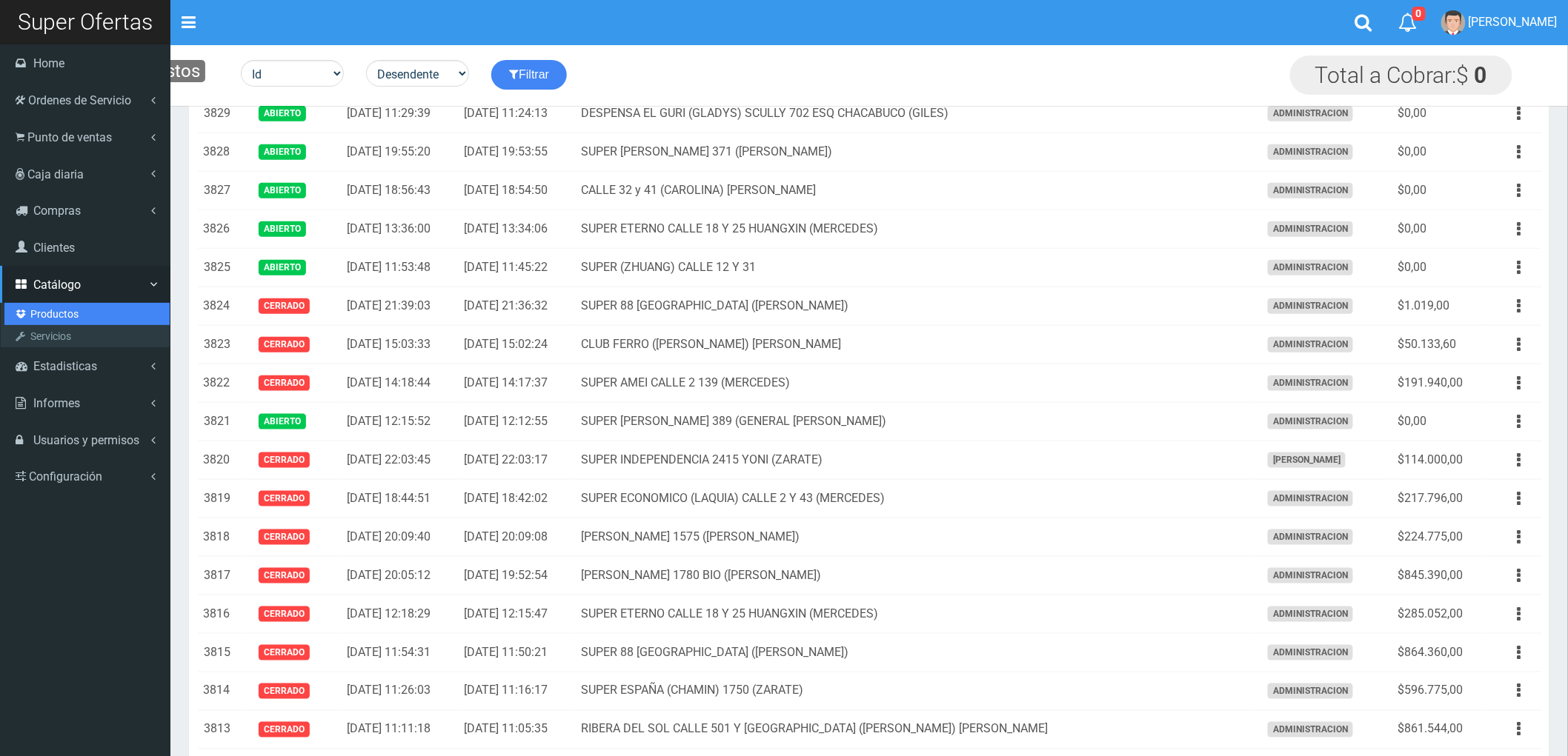
click at [53, 316] on link "Productos" at bounding box center [86, 314] width 165 height 23
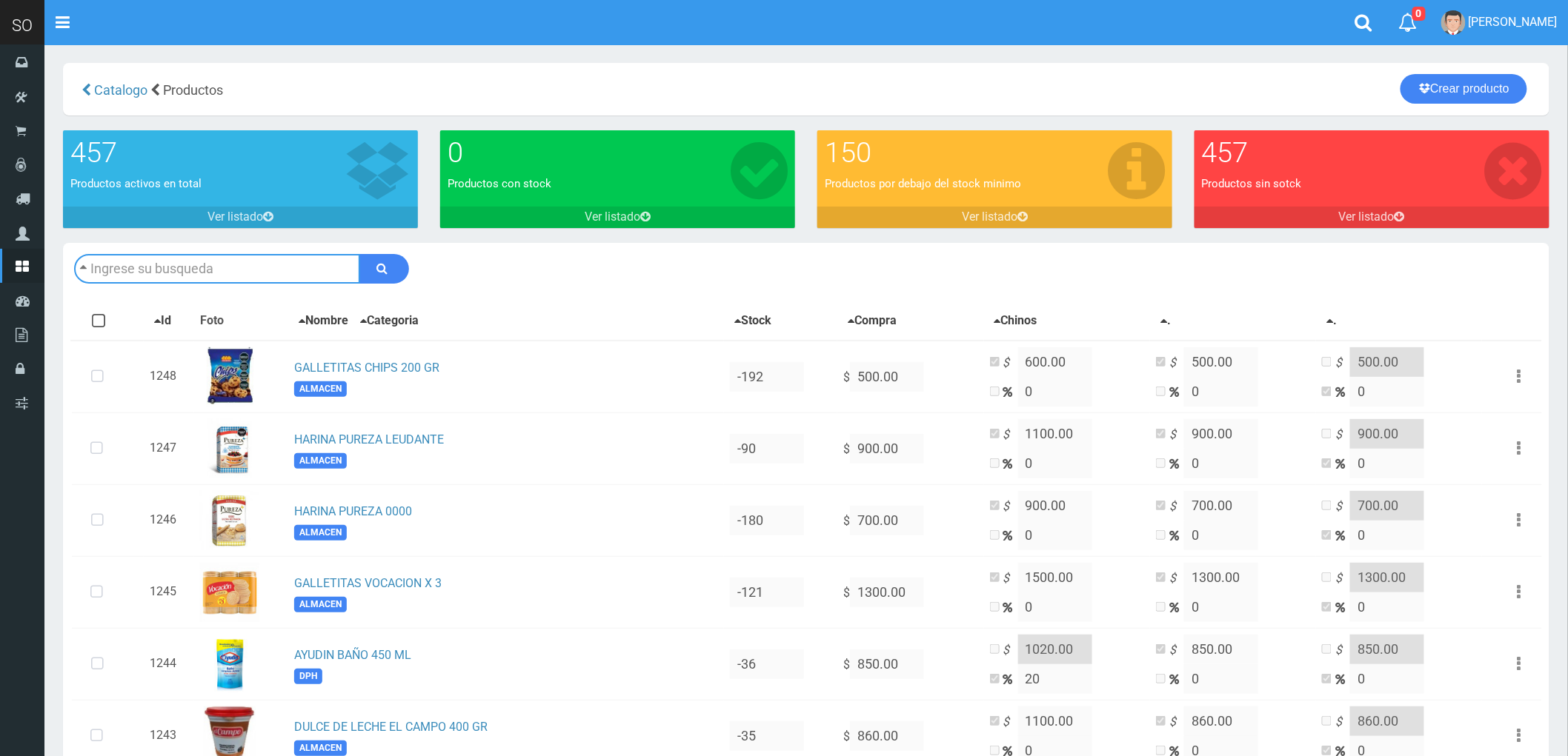
click at [177, 267] on input "text" at bounding box center [216, 268] width 286 height 29
type input "LEVADURA LEVEX 8 DISPLAYS 25 SOBRES x 20 GR"
click at [359, 254] on button "submit" at bounding box center [384, 268] width 49 height 29
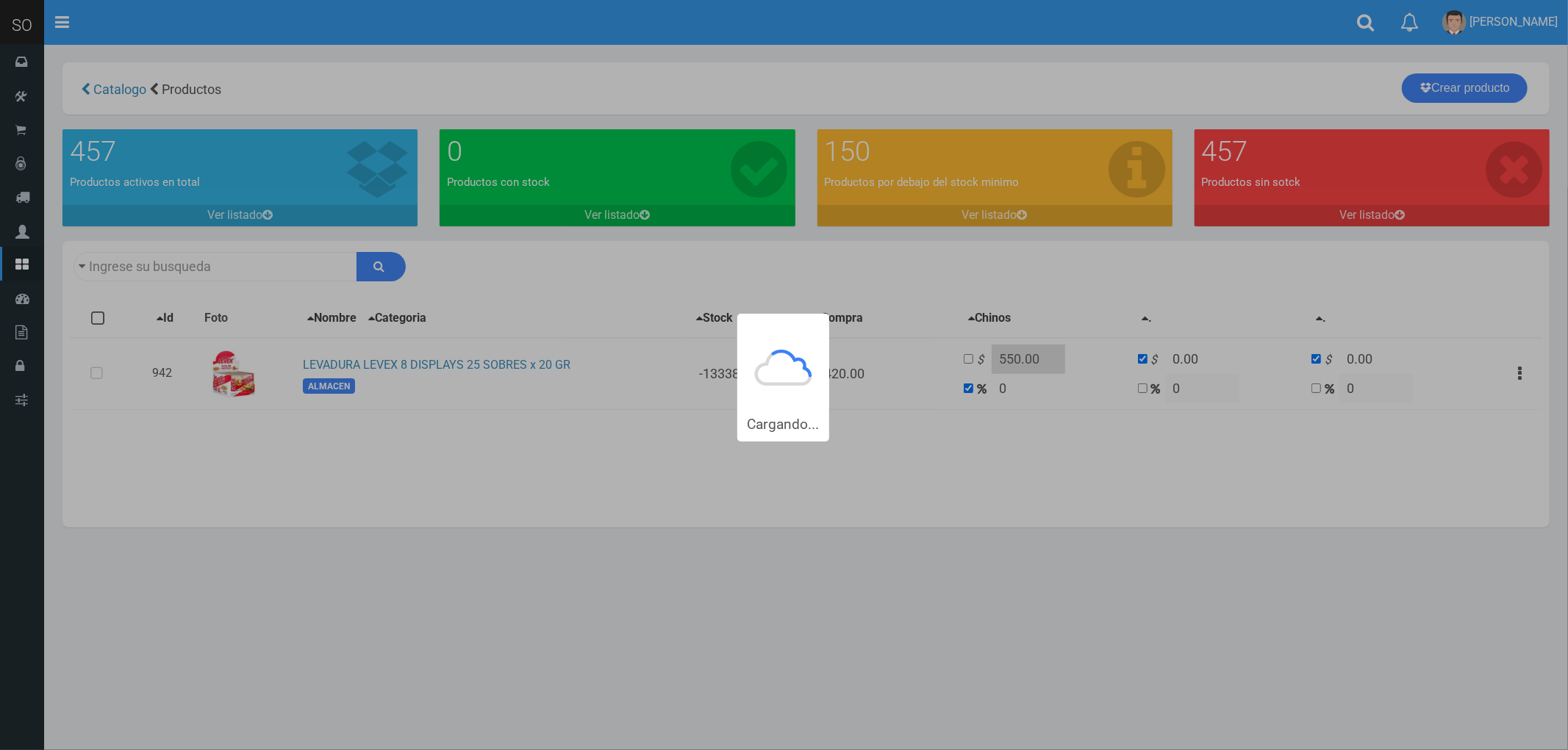
type input "LEVADURA +LEVEX+8+DISPLAYS++25+SOBRES+x+20+GR"
